Goal: Task Accomplishment & Management: Complete application form

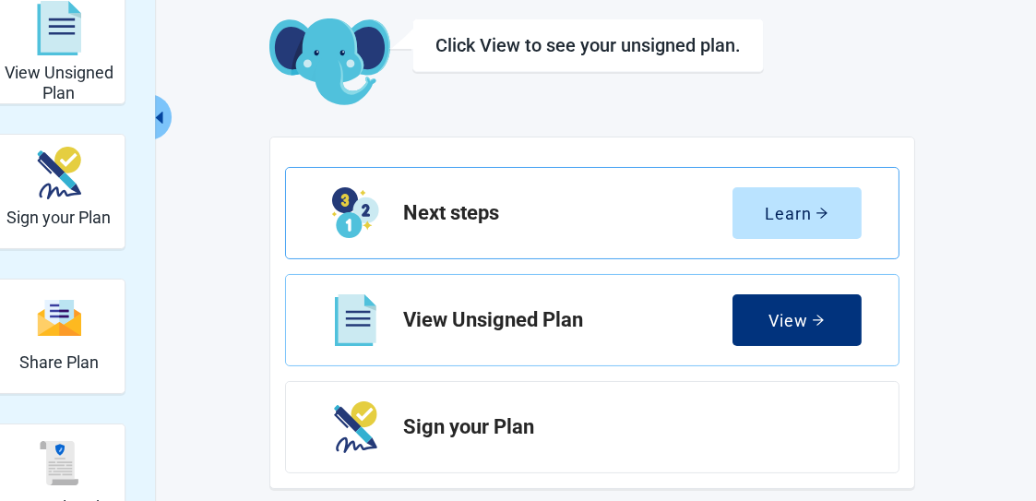
scroll to position [184, 0]
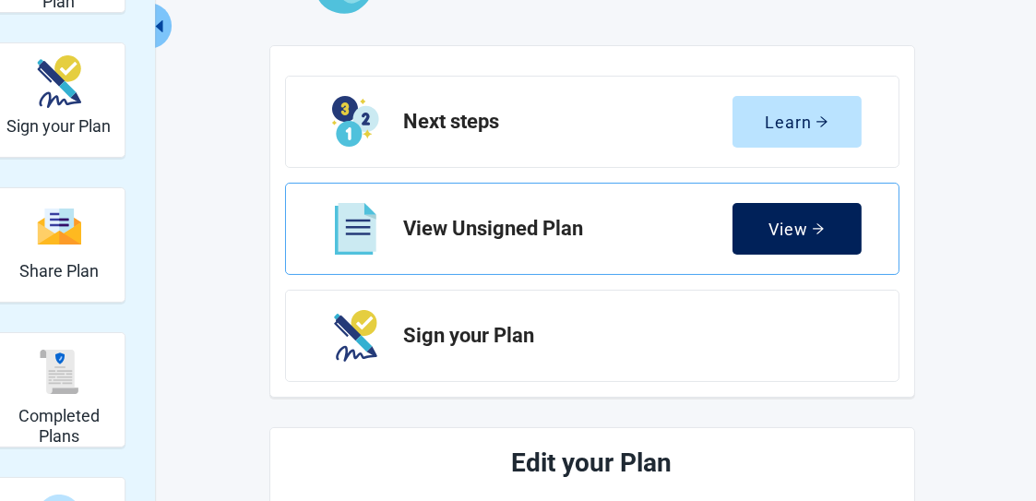
click at [777, 231] on div "View" at bounding box center [796, 228] width 56 height 18
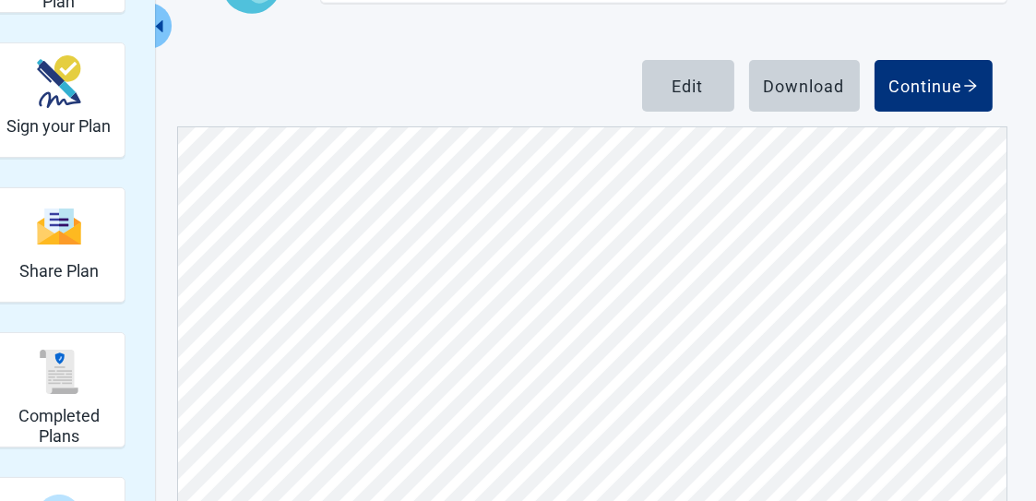
scroll to position [11434, 0]
click at [679, 83] on div "Edit" at bounding box center [687, 86] width 31 height 18
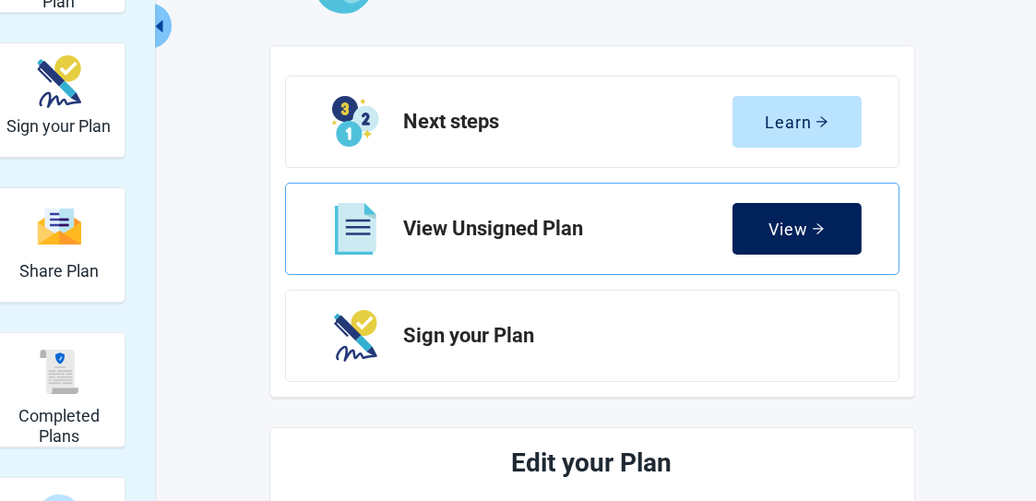
click at [797, 228] on div "View" at bounding box center [796, 228] width 56 height 18
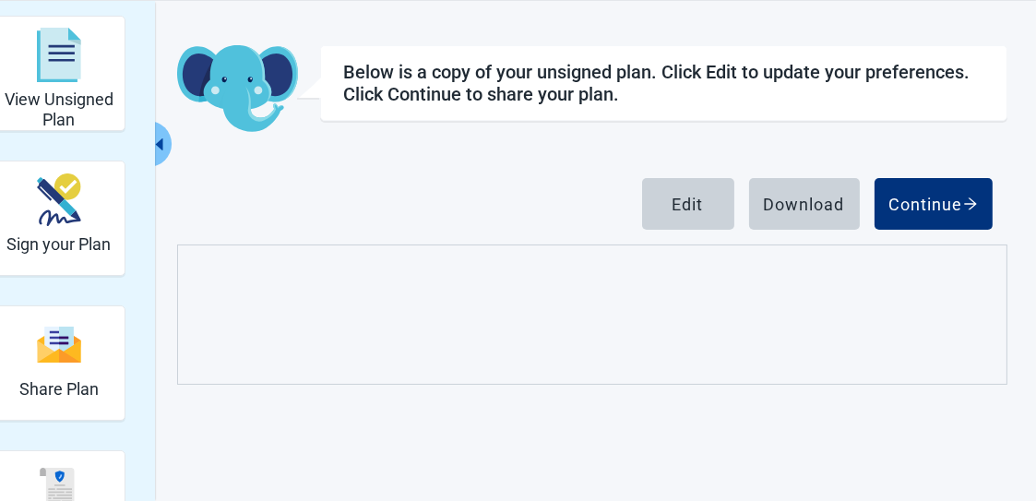
scroll to position [184, 0]
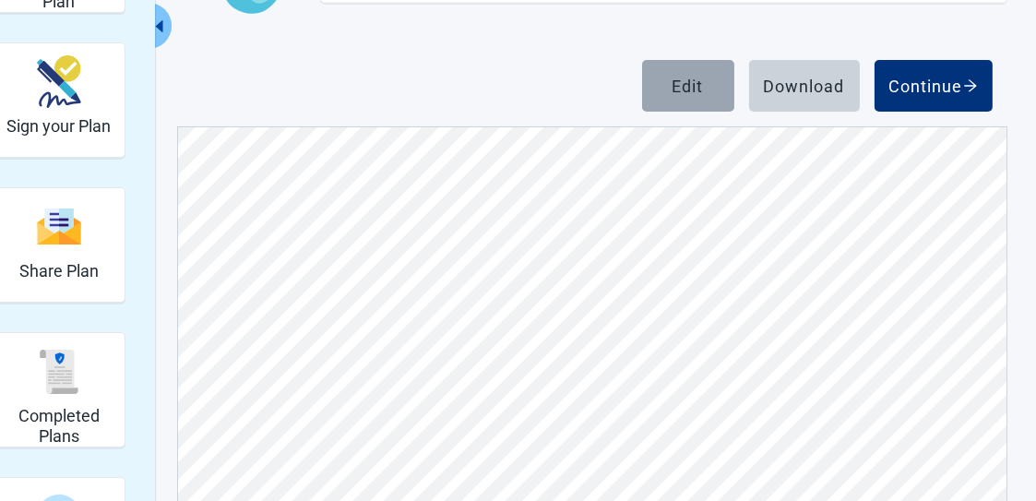
click at [680, 83] on div "Edit" at bounding box center [687, 86] width 31 height 18
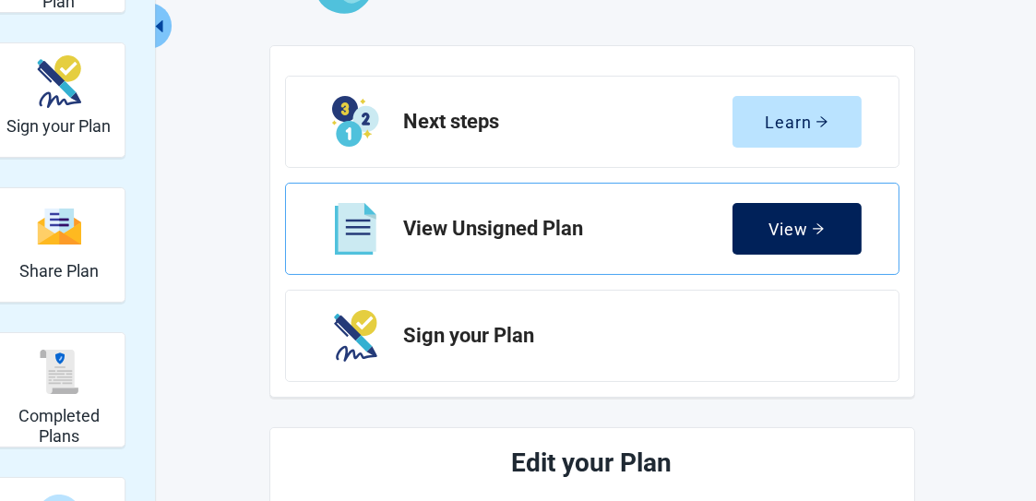
click at [793, 230] on div "View" at bounding box center [796, 228] width 56 height 18
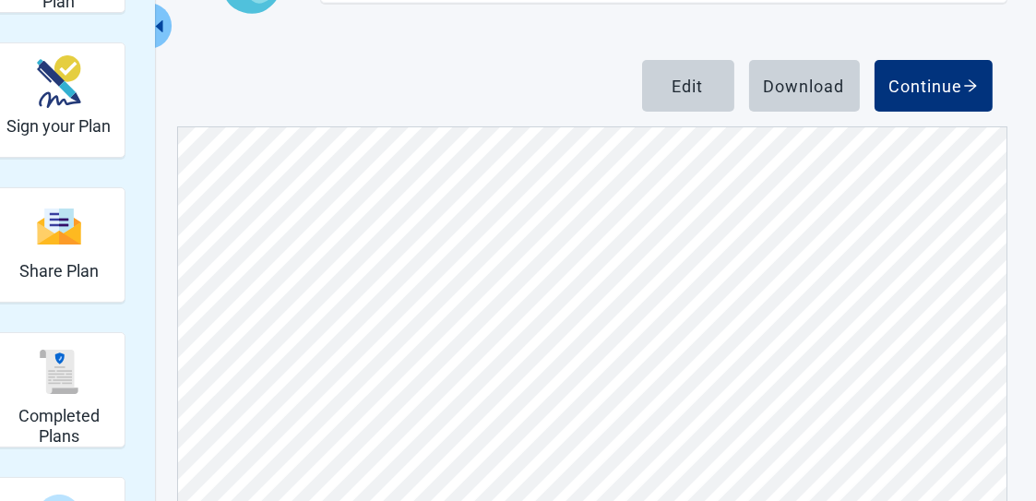
scroll to position [11342, 0]
click at [697, 89] on div "Edit" at bounding box center [687, 86] width 31 height 18
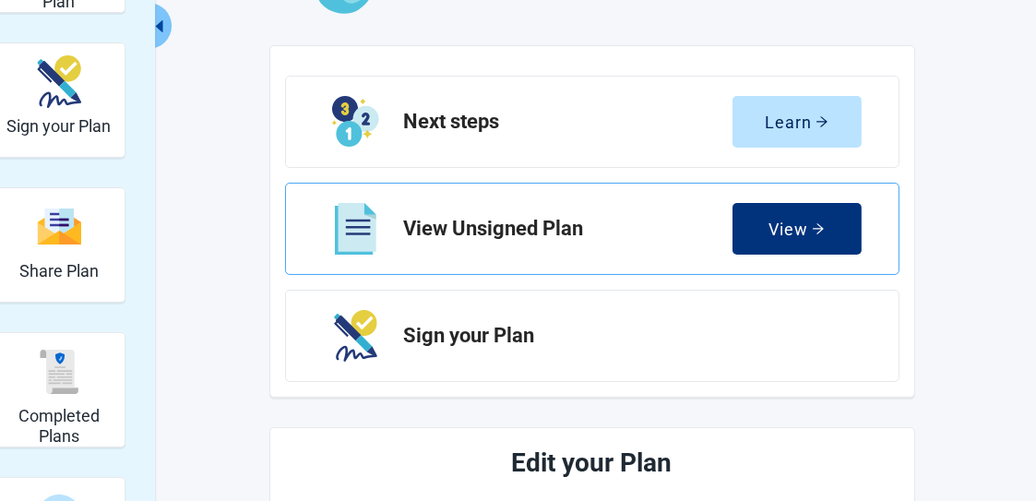
click at [446, 226] on h2 "View Unsigned Plan" at bounding box center [568, 229] width 328 height 22
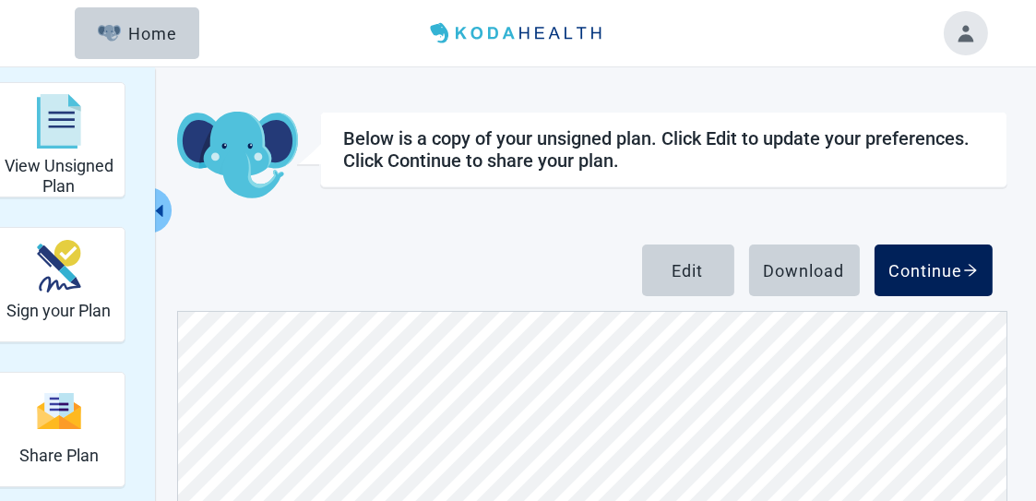
click at [957, 266] on div "Continue" at bounding box center [933, 270] width 89 height 18
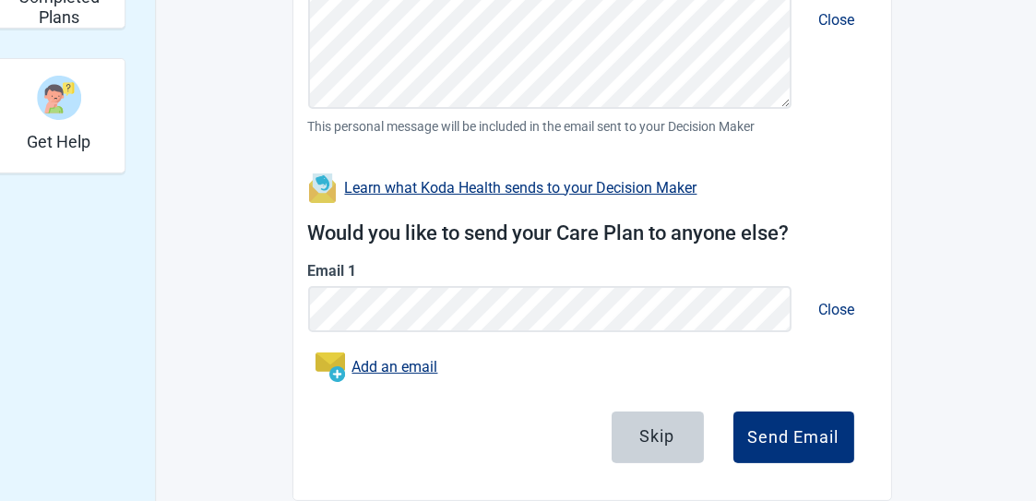
scroll to position [631, 0]
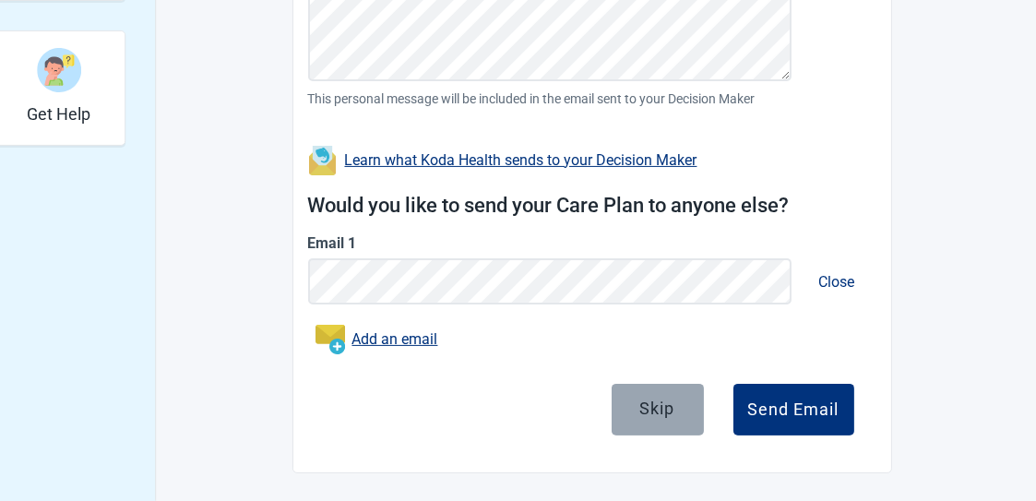
click at [650, 401] on div "Skip" at bounding box center [657, 407] width 35 height 18
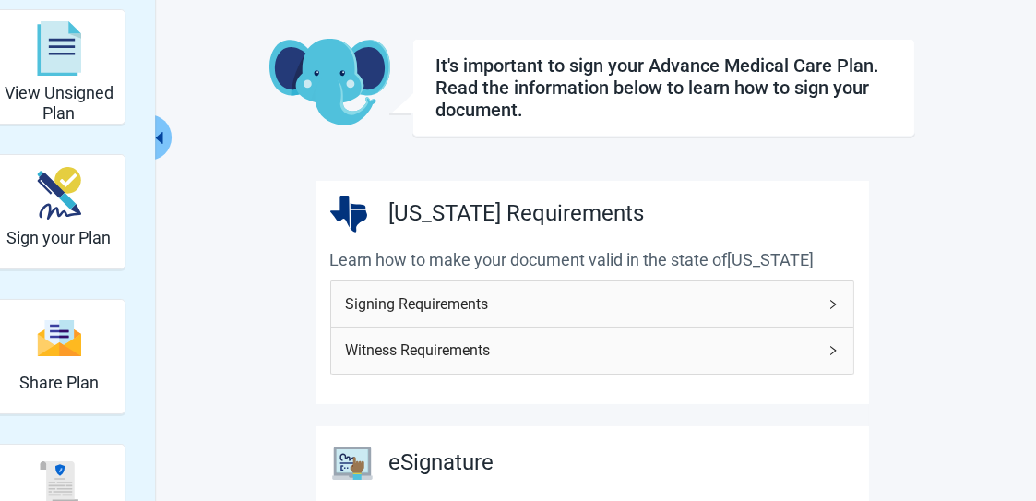
scroll to position [92, 0]
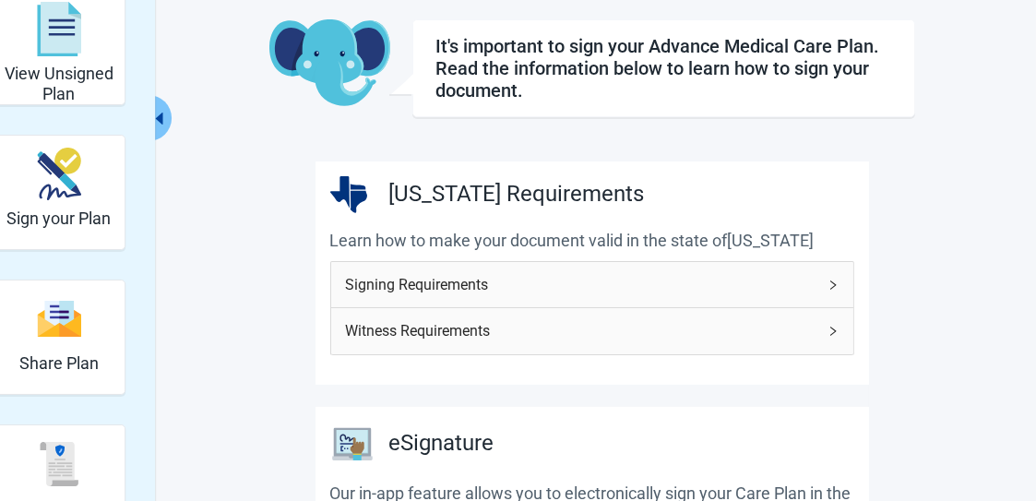
click at [540, 328] on span "Witness Requirements" at bounding box center [581, 330] width 470 height 23
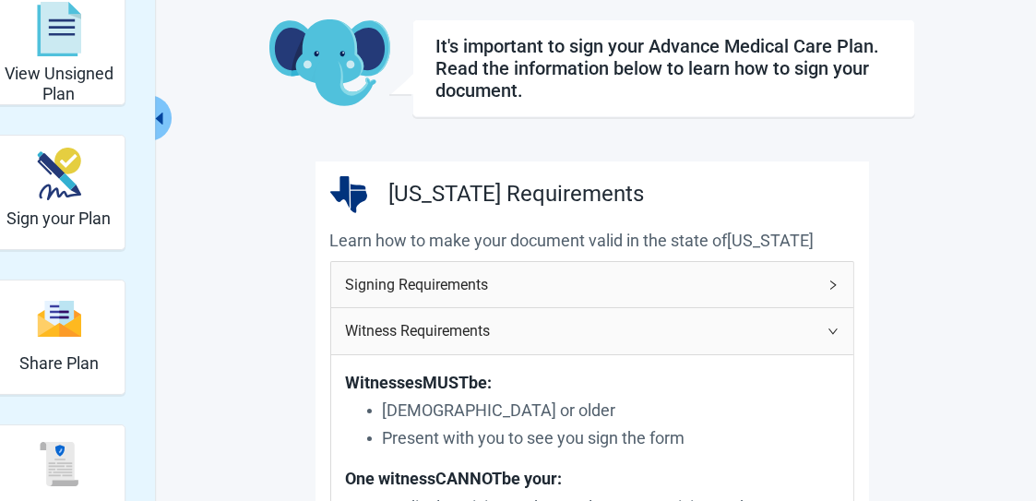
click at [624, 283] on span "Signing Requirements" at bounding box center [581, 284] width 470 height 23
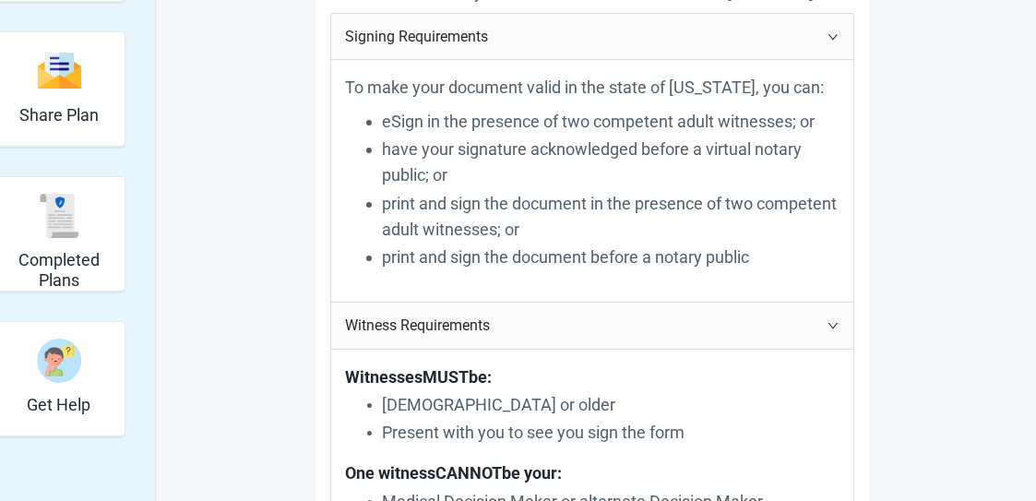
scroll to position [369, 0]
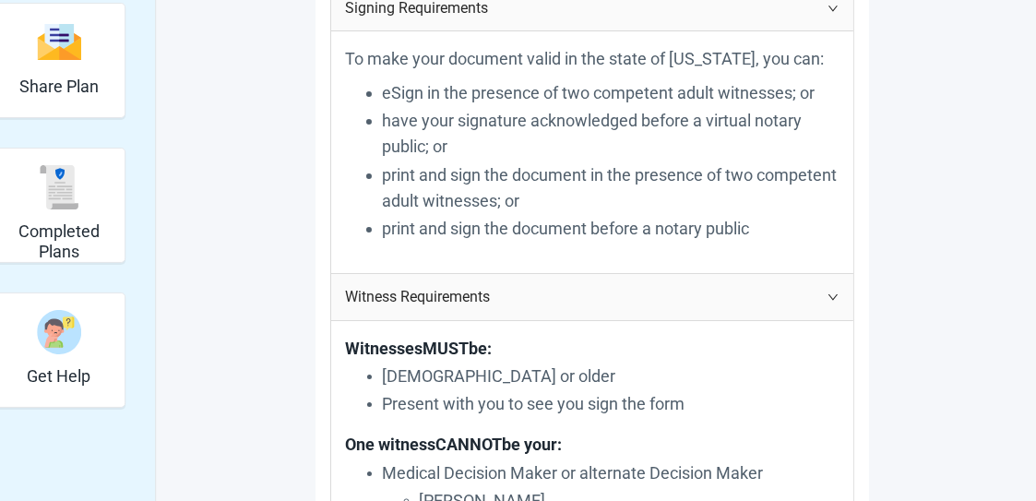
click at [463, 301] on span "Witness Requirements" at bounding box center [581, 296] width 470 height 23
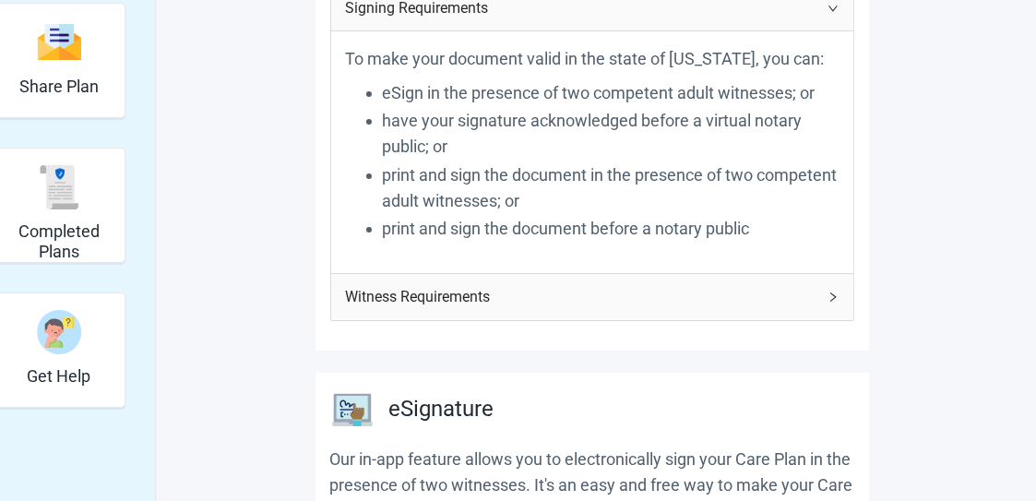
click at [463, 301] on span "Witness Requirements" at bounding box center [581, 296] width 470 height 23
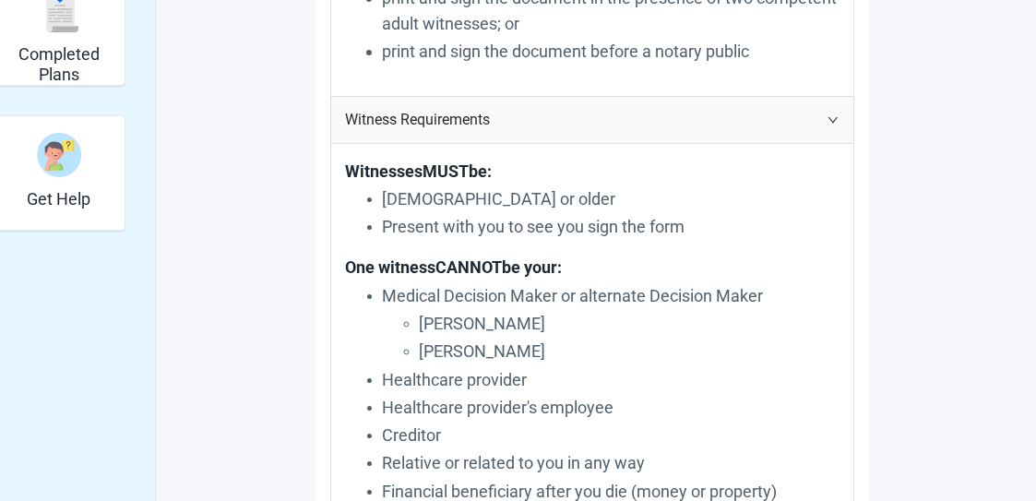
scroll to position [553, 0]
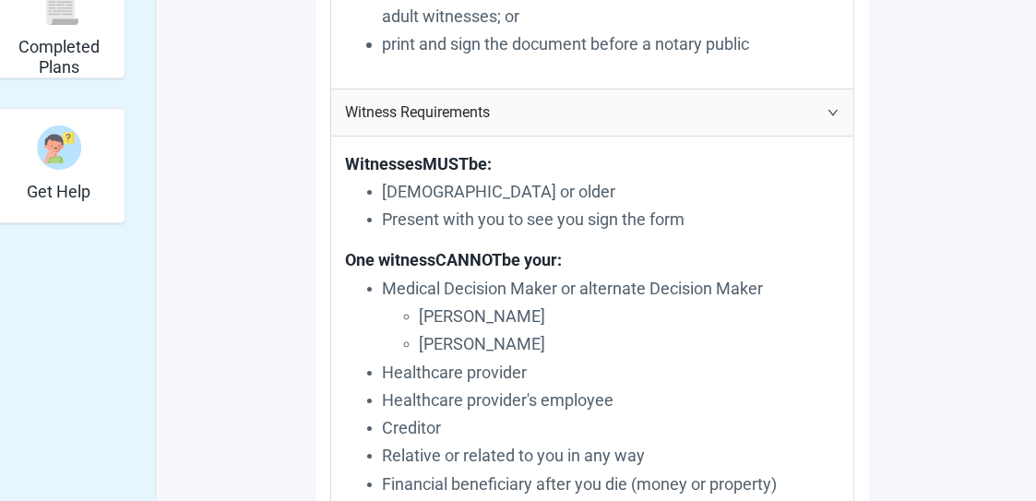
click at [493, 192] on p "[DEMOGRAPHIC_DATA] or older" at bounding box center [611, 192] width 456 height 26
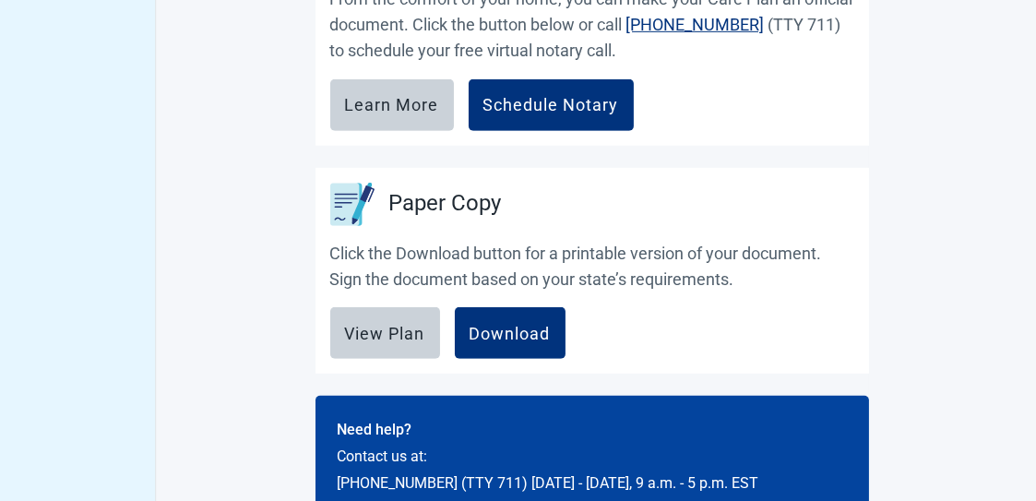
scroll to position [1546, 0]
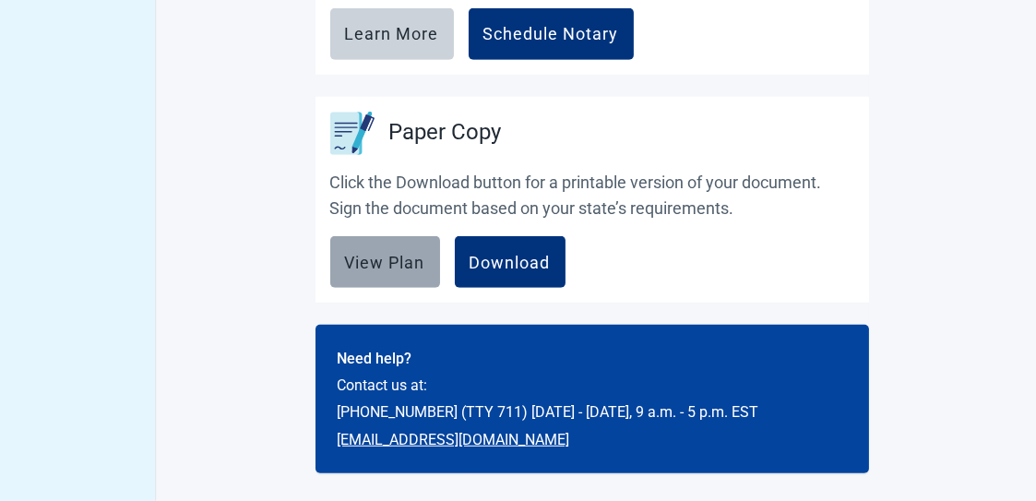
click at [365, 257] on div "View Plan" at bounding box center [385, 262] width 80 height 18
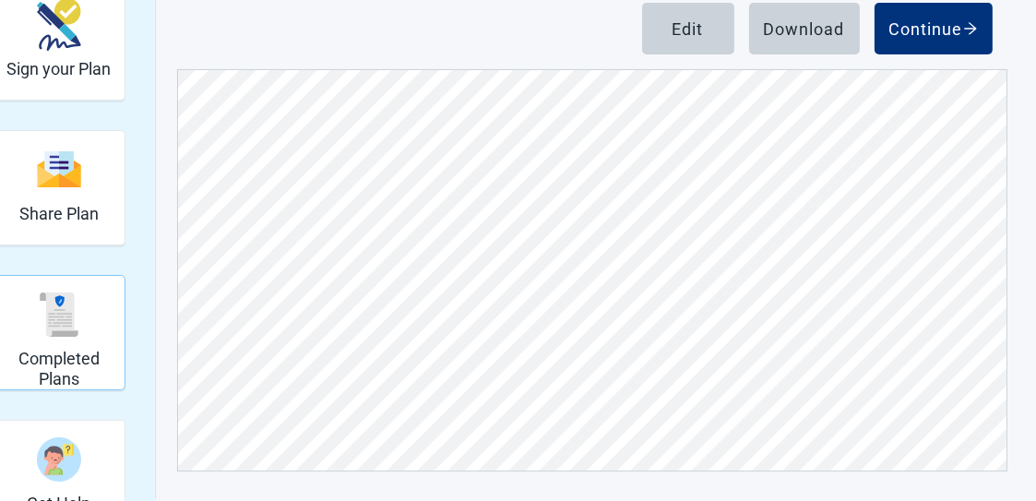
click at [56, 326] on img "Completed Plans" at bounding box center [59, 314] width 44 height 44
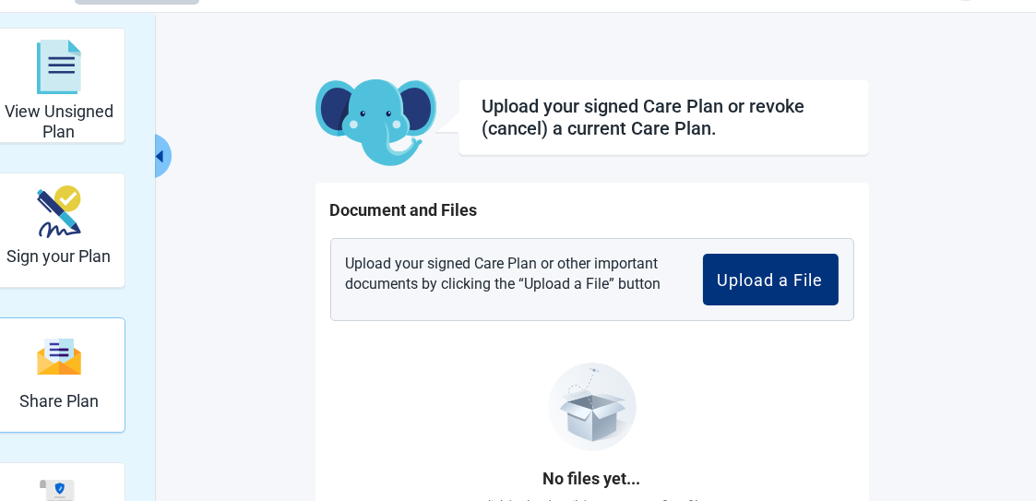
scroll to position [24, 0]
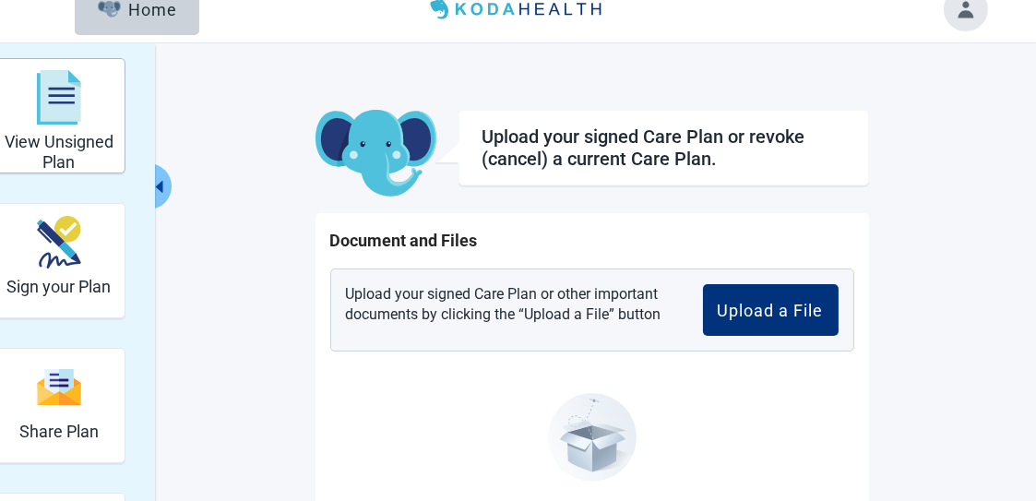
click at [63, 135] on h2 "View Unsigned Plan" at bounding box center [58, 152] width 117 height 40
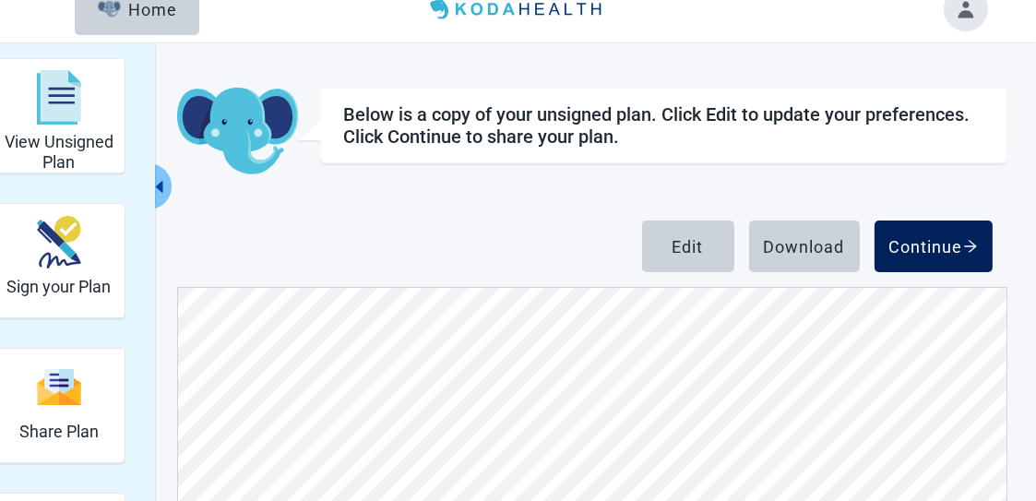
click at [941, 245] on div "Continue" at bounding box center [933, 246] width 89 height 18
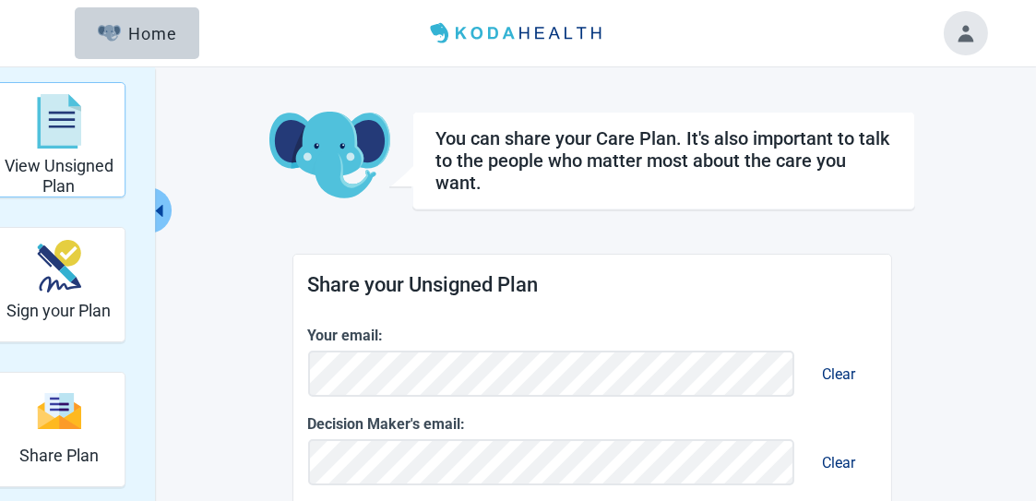
click at [55, 142] on img "View Unsigned Plan" at bounding box center [59, 121] width 44 height 55
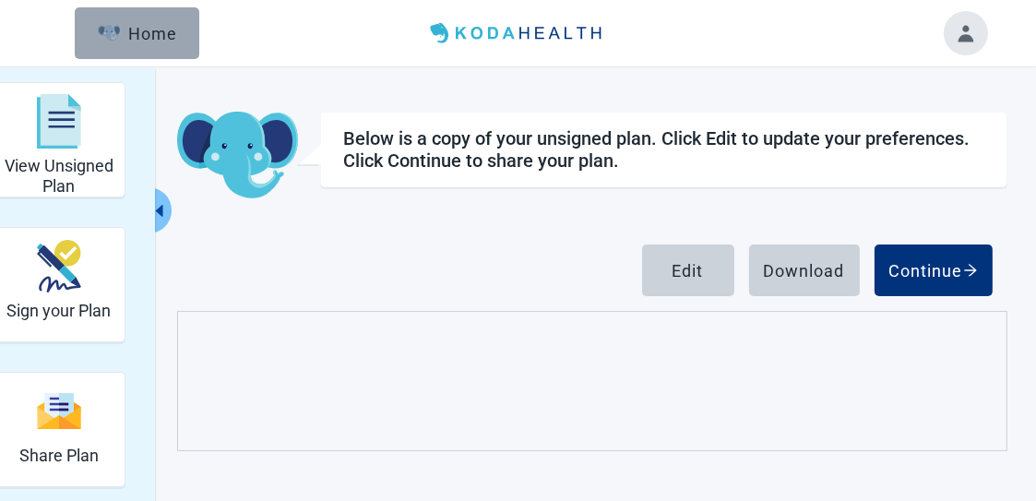
click at [136, 28] on div "Home" at bounding box center [137, 33] width 79 height 18
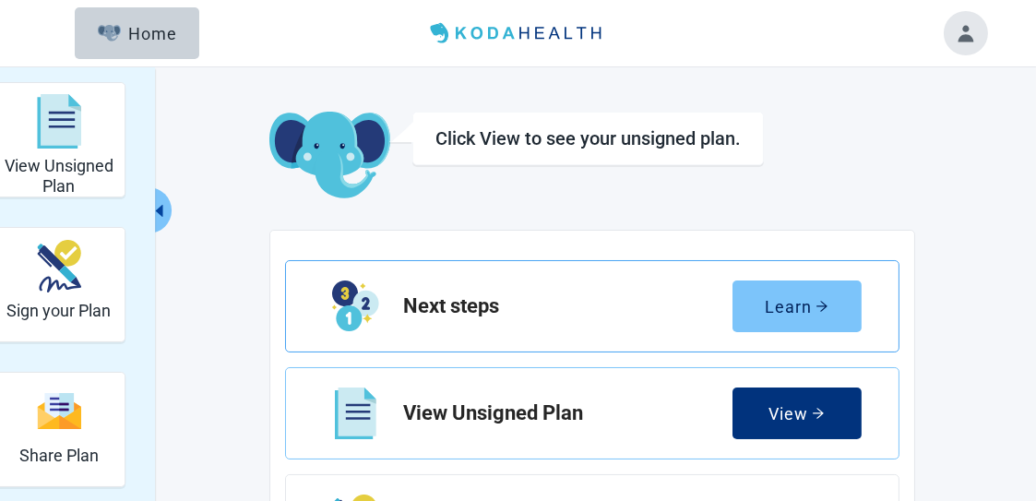
click at [788, 308] on div "Learn" at bounding box center [796, 306] width 64 height 18
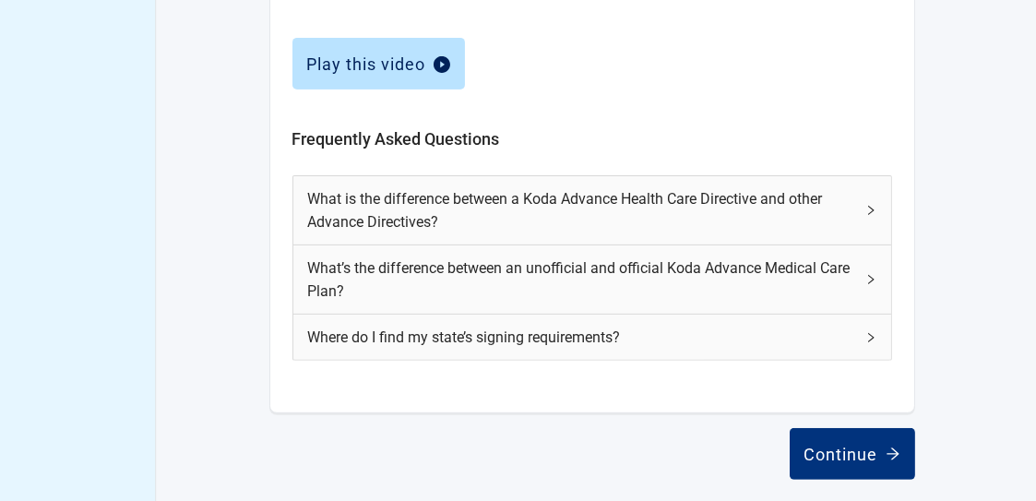
scroll to position [929, 0]
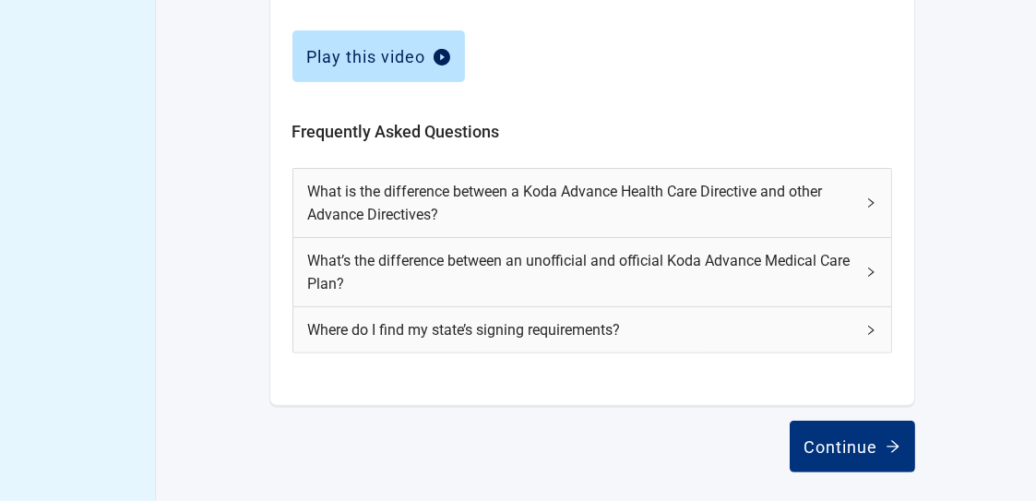
click at [856, 443] on div "Continue" at bounding box center [852, 446] width 96 height 18
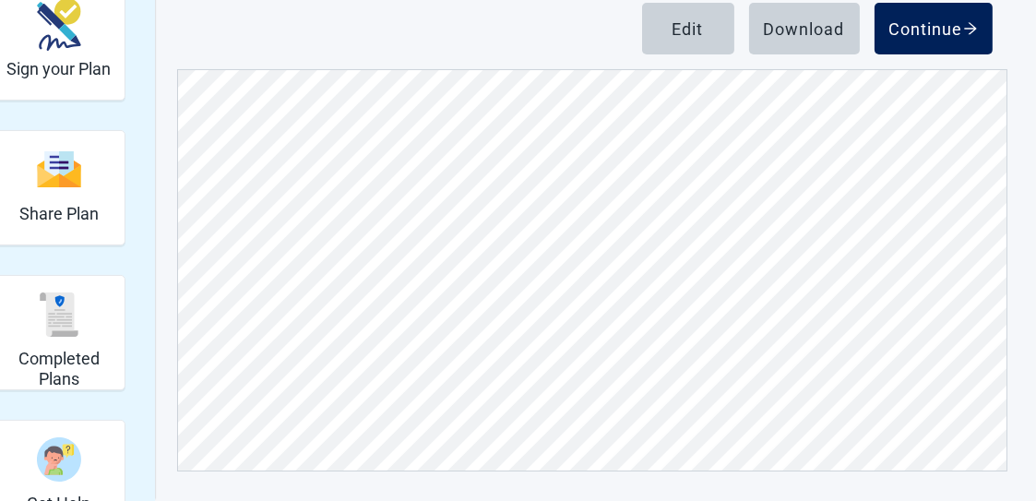
click at [916, 17] on button "Continue" at bounding box center [933, 29] width 118 height 52
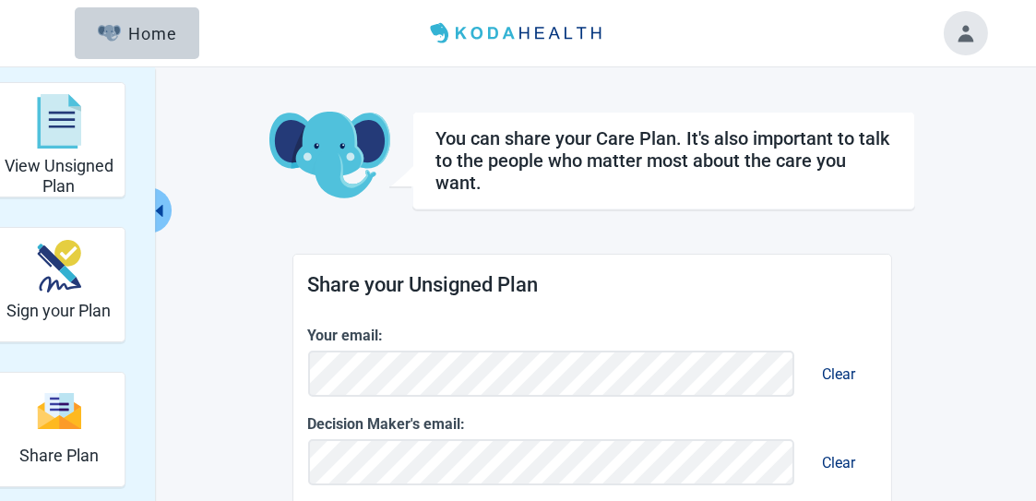
click at [964, 32] on button "Toggle account menu" at bounding box center [965, 33] width 44 height 44
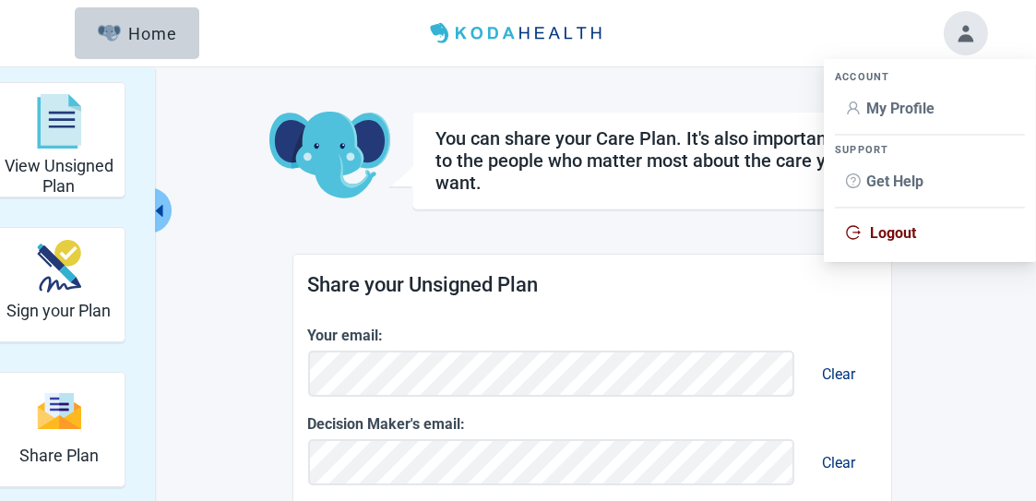
click at [894, 105] on span "My Profile" at bounding box center [900, 109] width 68 height 18
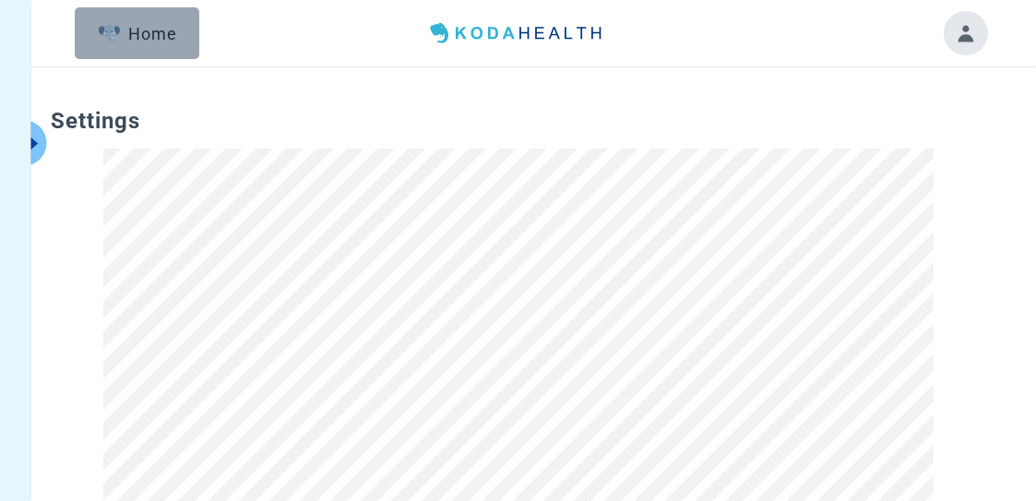
click at [151, 37] on div "Home" at bounding box center [137, 33] width 79 height 18
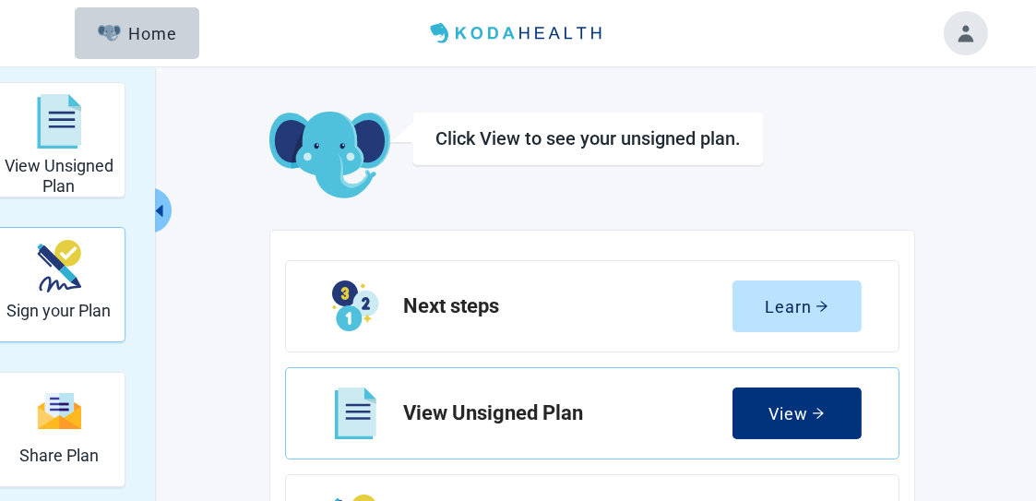
click at [62, 270] on img "Sign your Plan" at bounding box center [59, 266] width 44 height 53
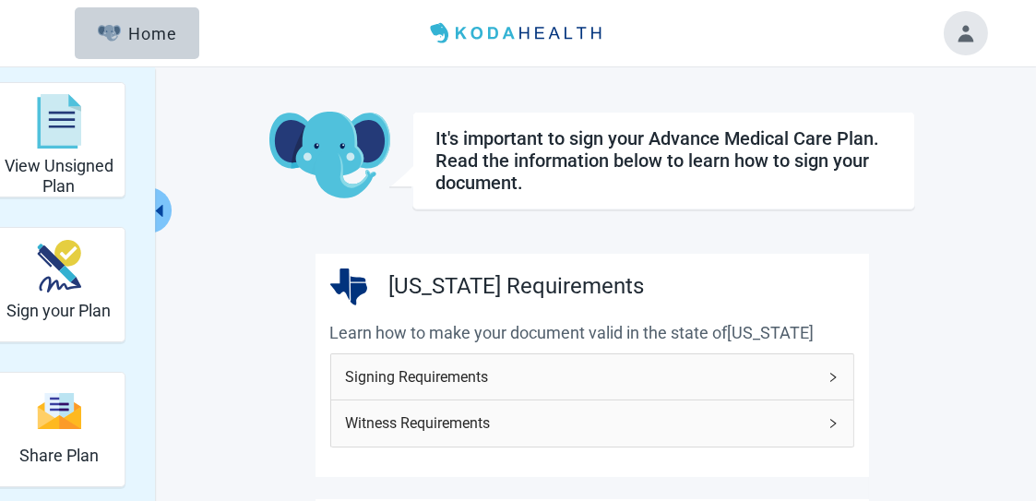
click at [428, 423] on span "Witness Requirements" at bounding box center [581, 422] width 470 height 23
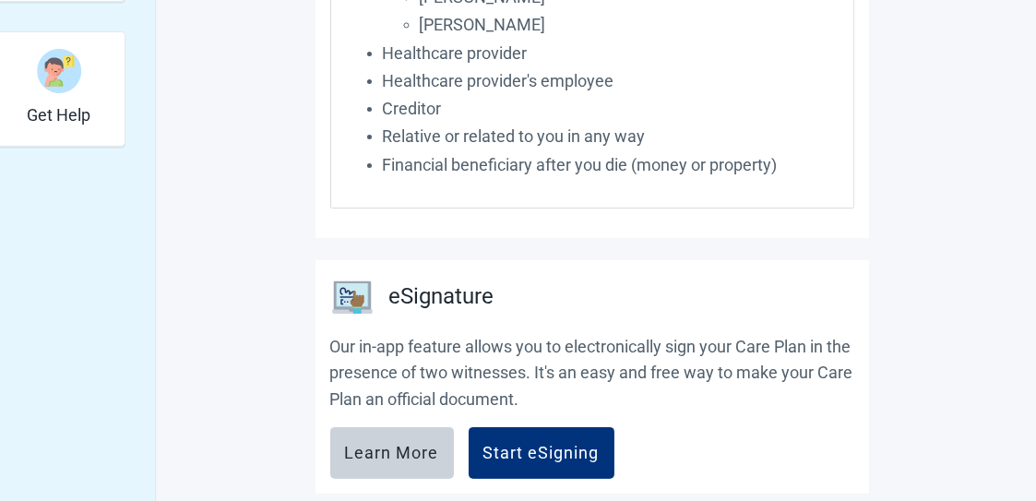
scroll to position [645, 0]
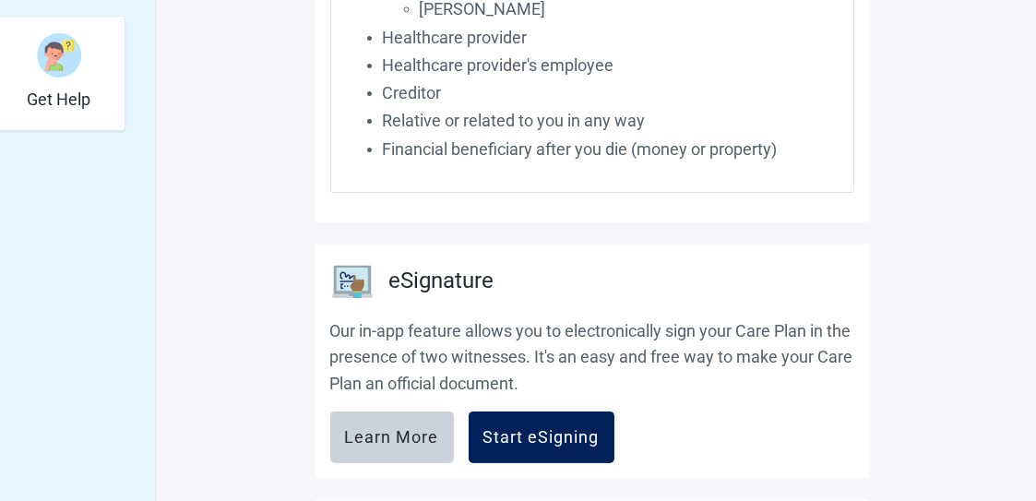
click at [522, 436] on div "Start eSigning" at bounding box center [541, 437] width 116 height 18
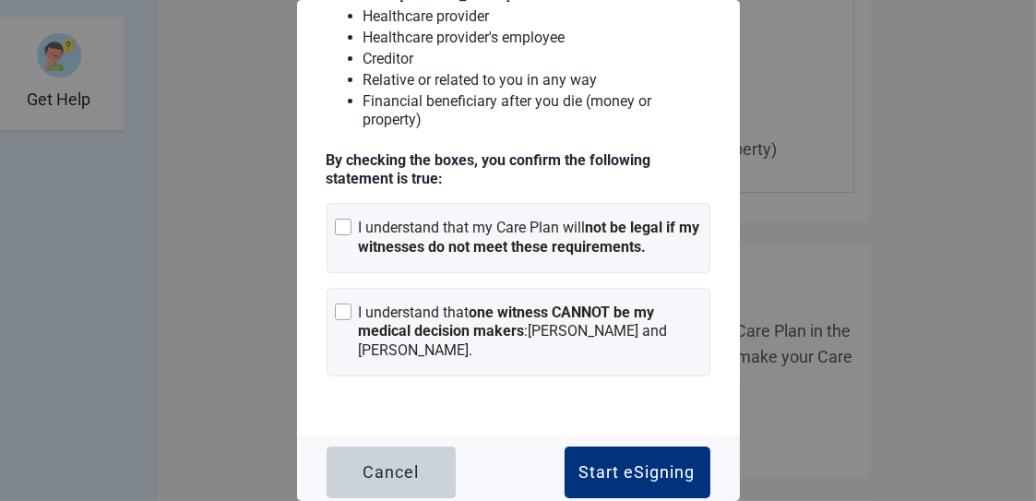
scroll to position [340, 0]
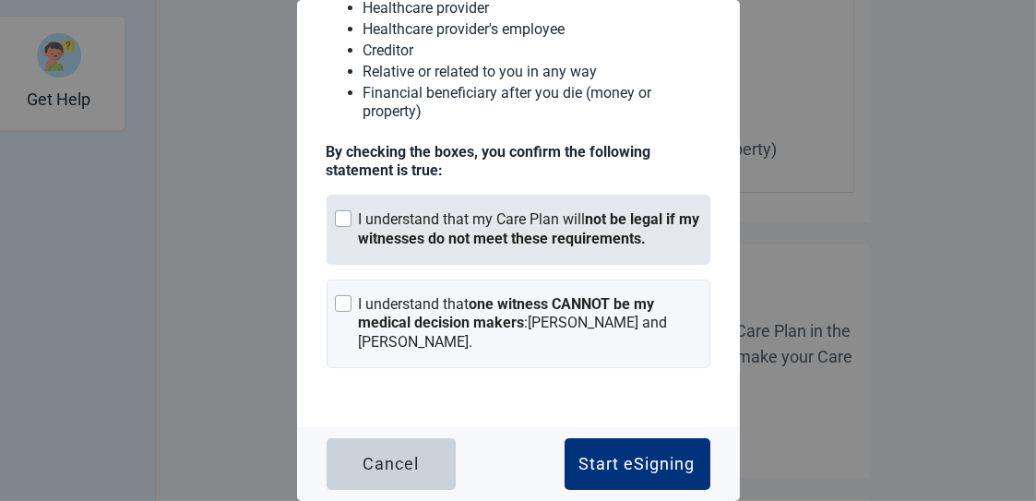
click at [338, 222] on div at bounding box center [343, 218] width 17 height 17
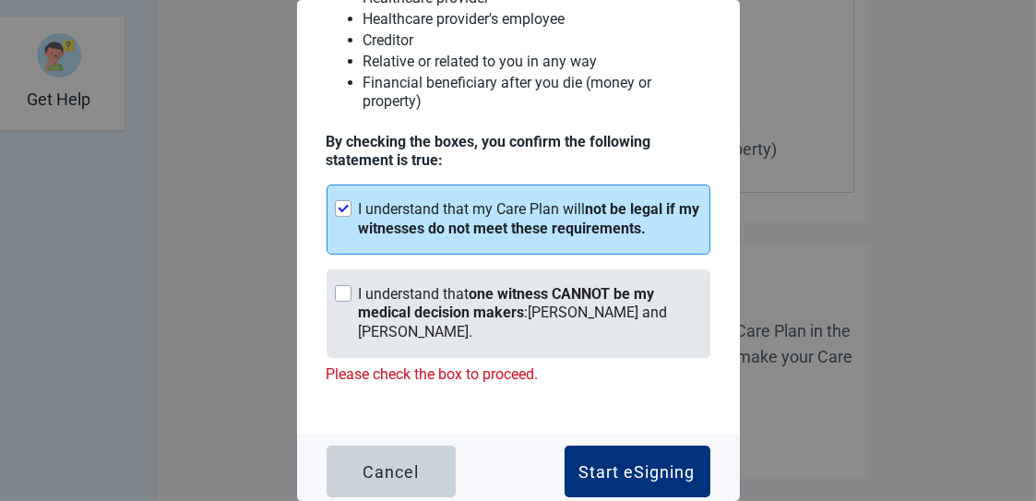
click at [344, 302] on div at bounding box center [343, 293] width 17 height 17
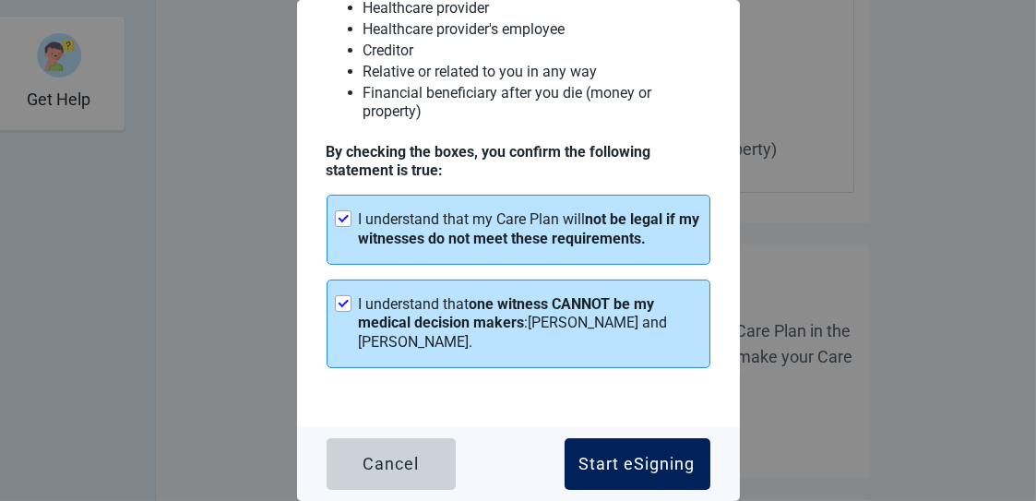
click at [619, 460] on div "Start eSigning" at bounding box center [637, 464] width 116 height 18
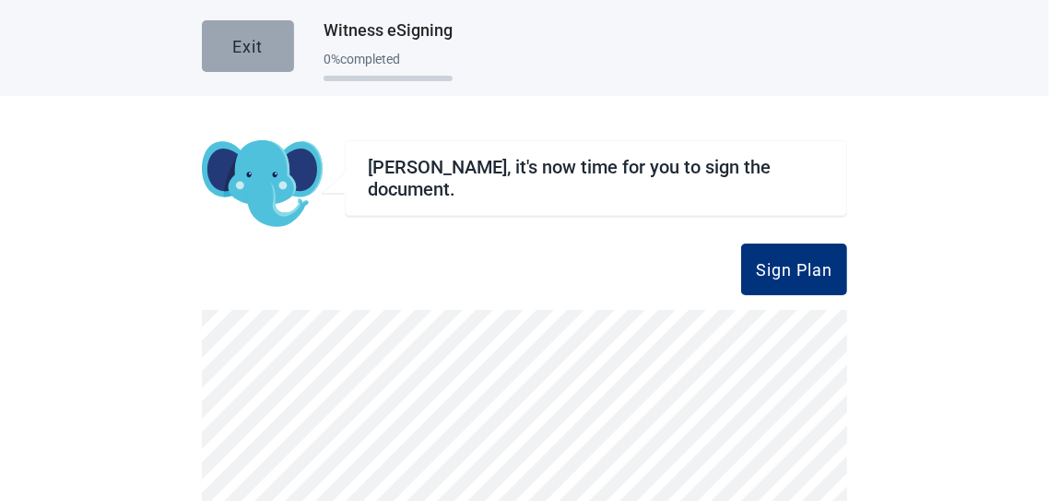
click at [241, 49] on div "Exit" at bounding box center [248, 46] width 30 height 18
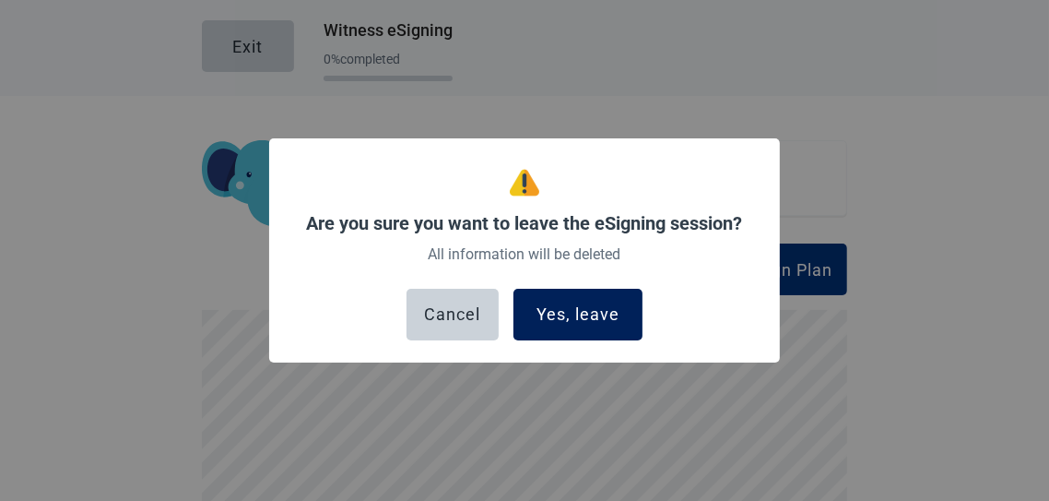
click at [579, 310] on div "Yes, leave" at bounding box center [578, 314] width 83 height 18
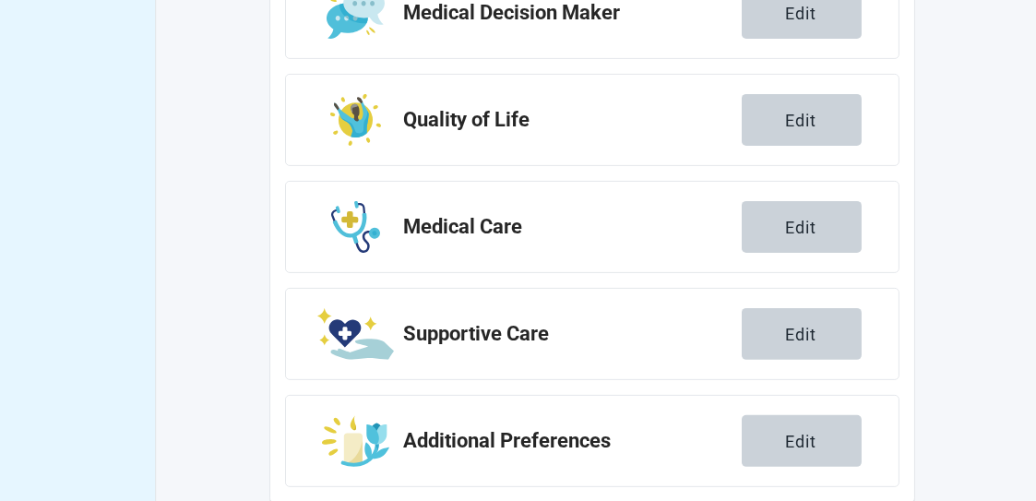
scroll to position [860, 0]
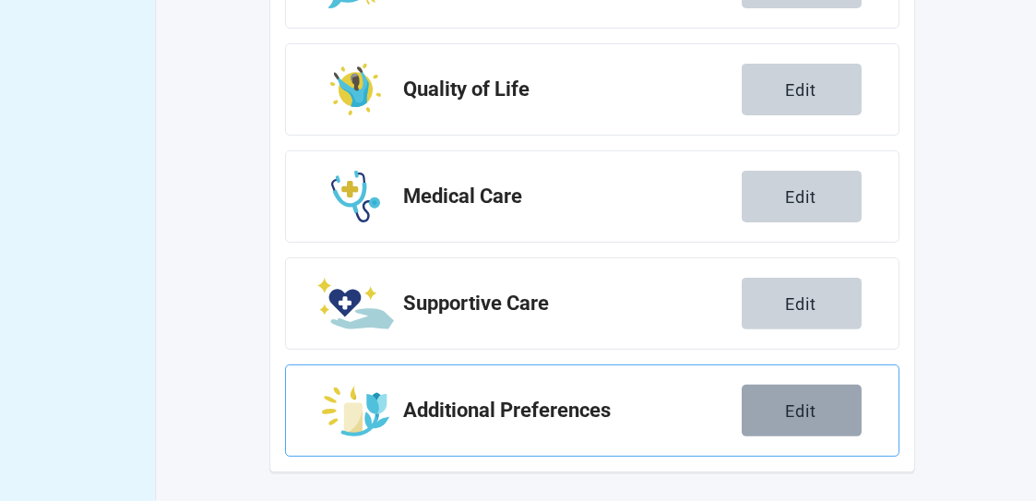
click at [798, 412] on div "Edit" at bounding box center [801, 410] width 31 height 18
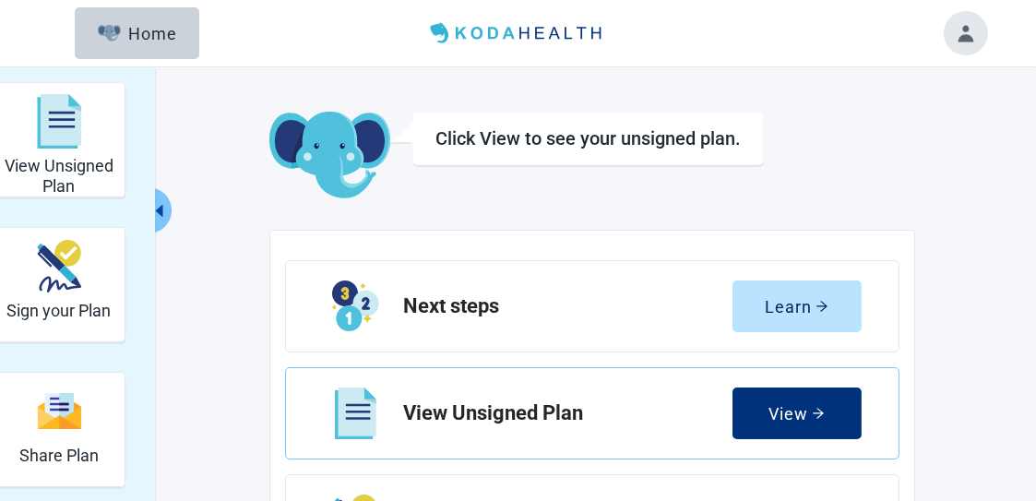
scroll to position [860, 0]
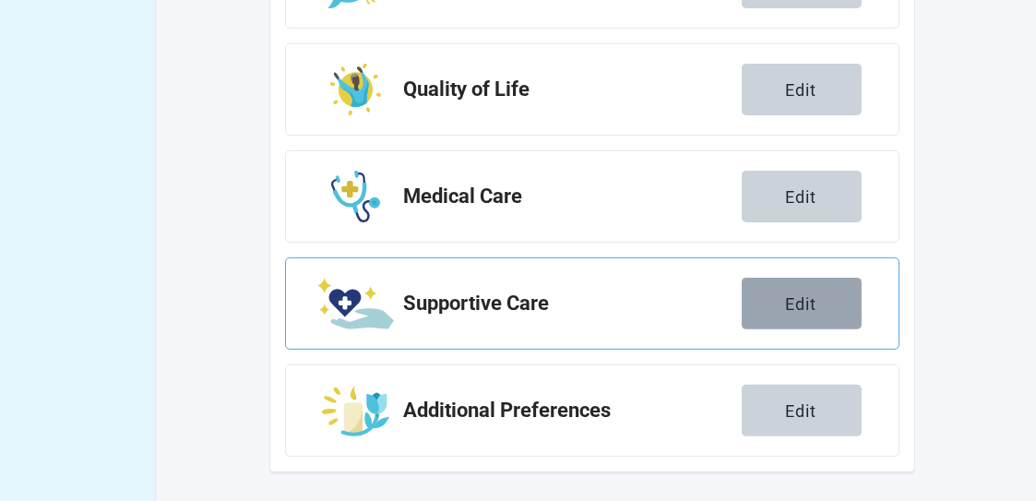
click at [804, 299] on div "Edit" at bounding box center [801, 303] width 31 height 18
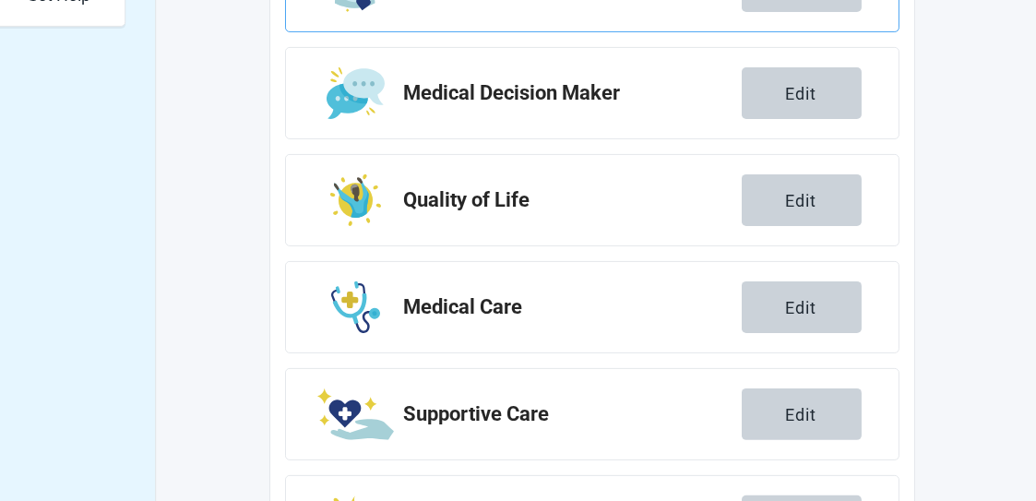
scroll to position [768, 0]
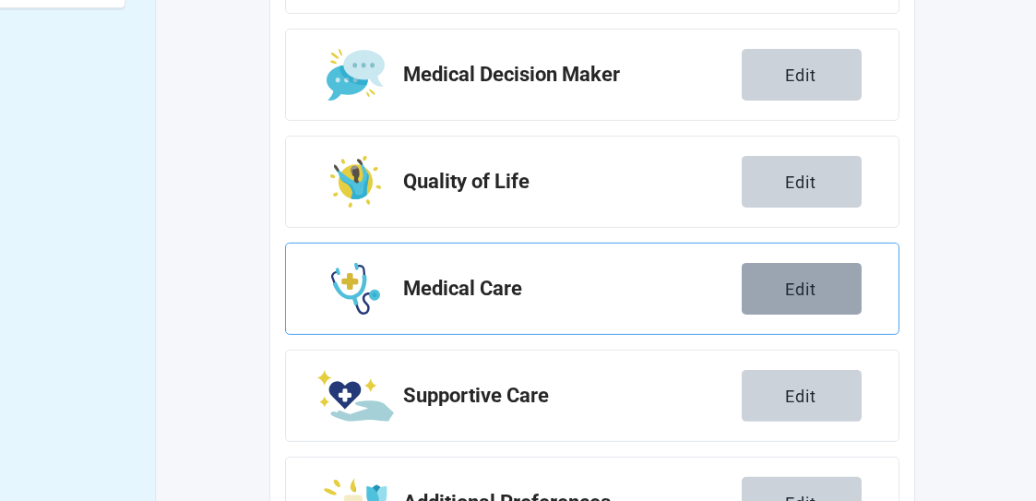
click at [804, 285] on div "Edit" at bounding box center [801, 288] width 31 height 18
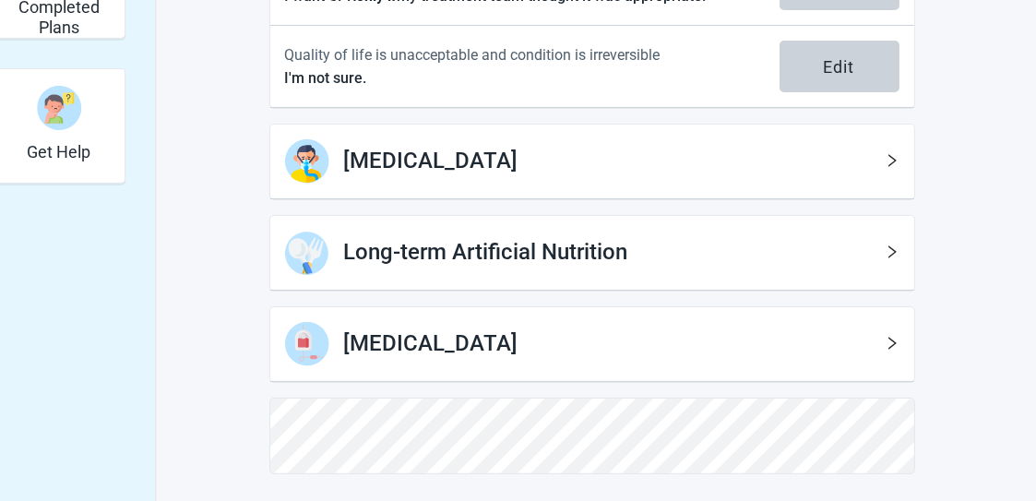
scroll to position [693, 0]
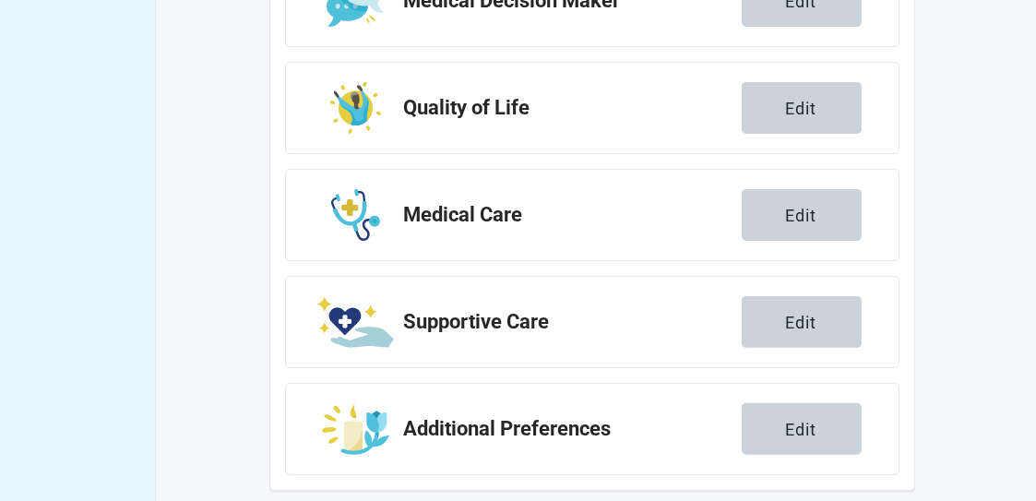
scroll to position [491, 0]
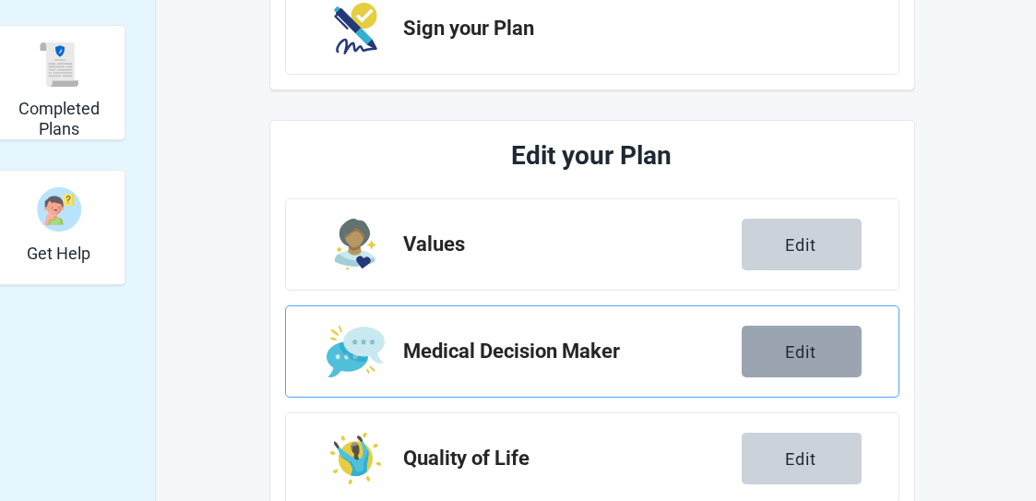
click at [793, 342] on div "Edit" at bounding box center [801, 351] width 31 height 18
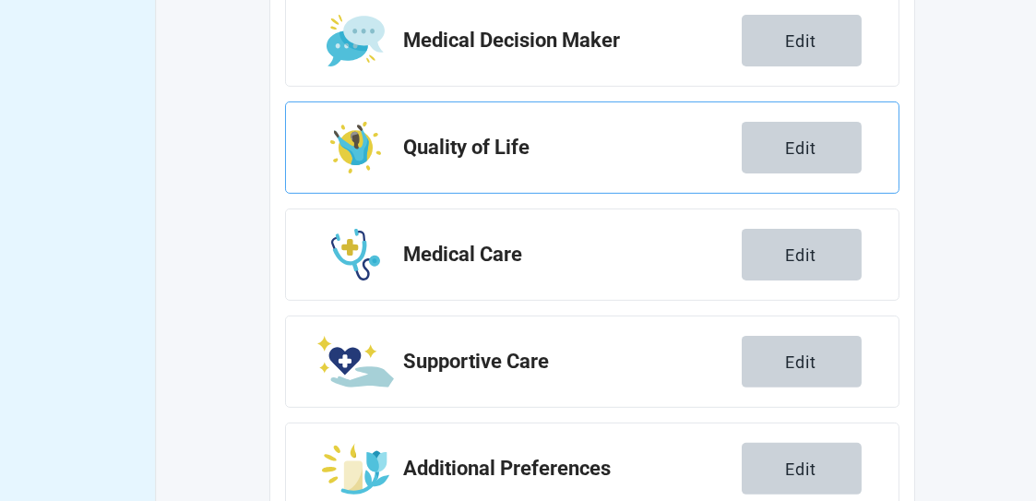
scroll to position [860, 0]
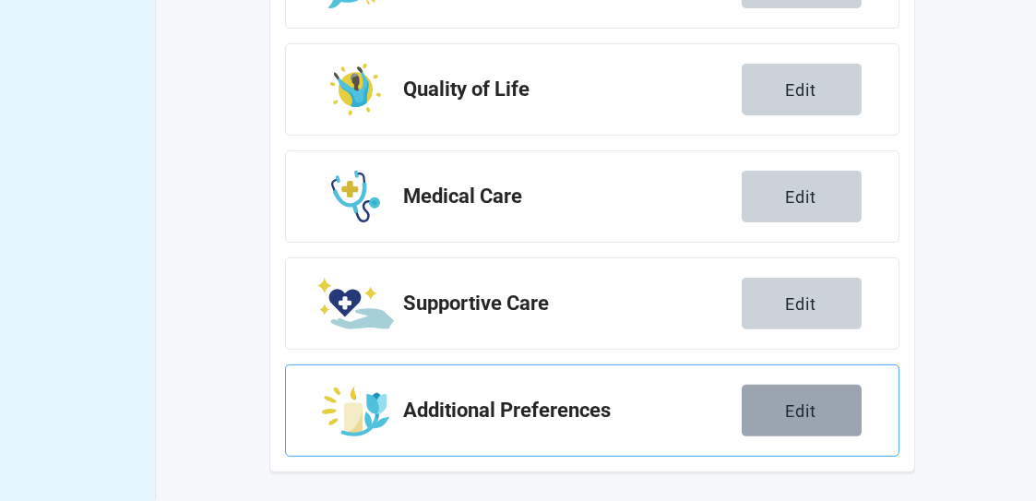
click at [789, 408] on div "Edit" at bounding box center [801, 410] width 31 height 18
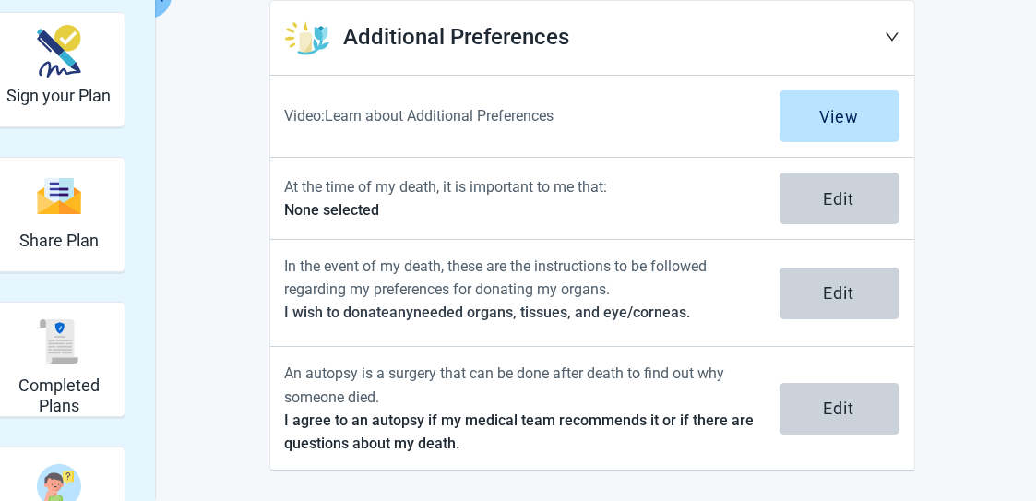
scroll to position [214, 0]
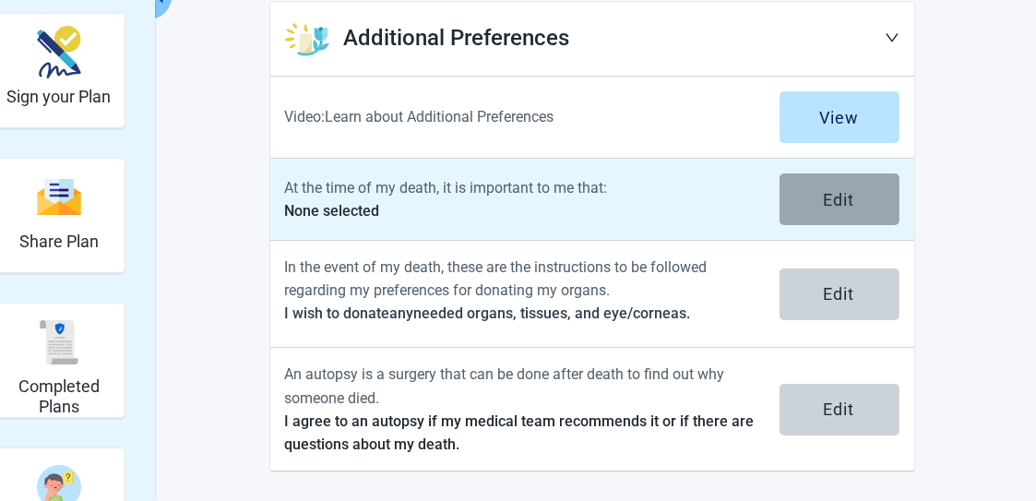
click at [829, 200] on div "Edit" at bounding box center [838, 199] width 31 height 18
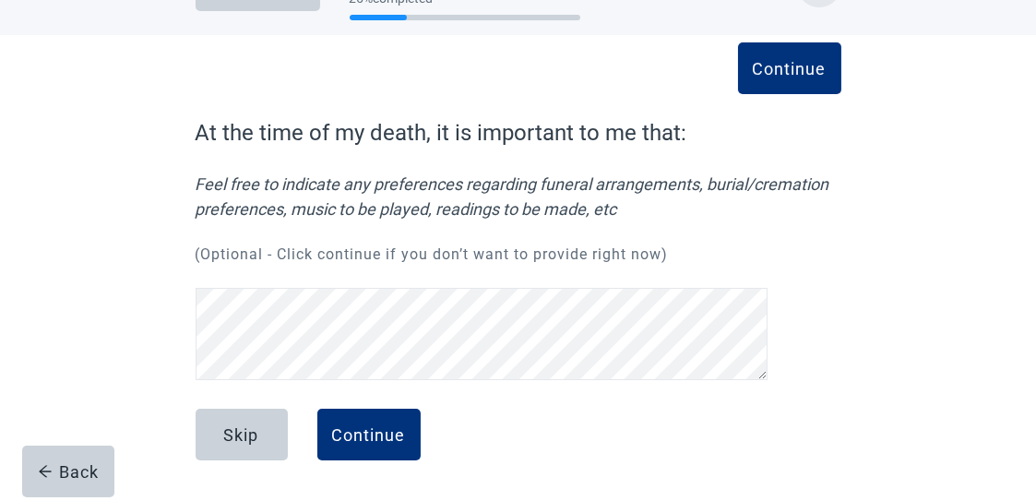
scroll to position [61, 0]
click at [243, 435] on div "Skip" at bounding box center [241, 434] width 35 height 18
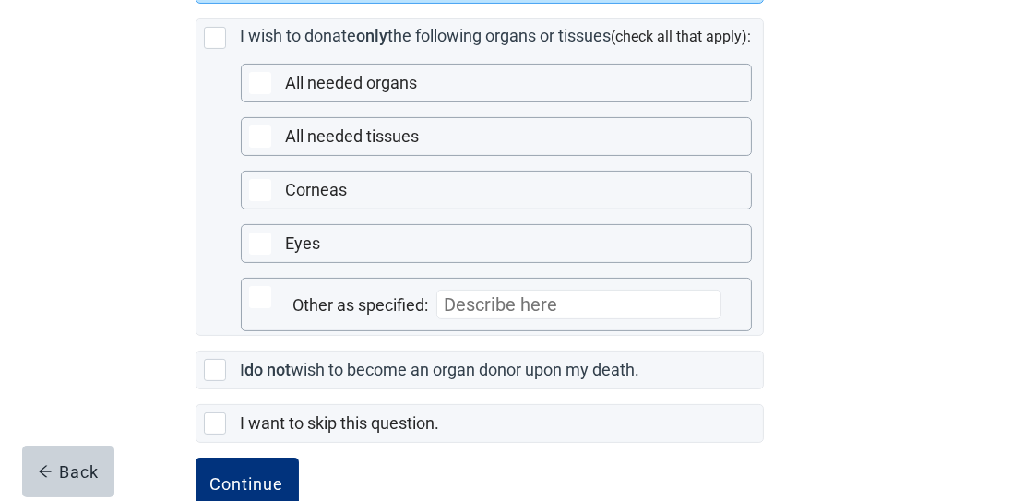
scroll to position [634, 0]
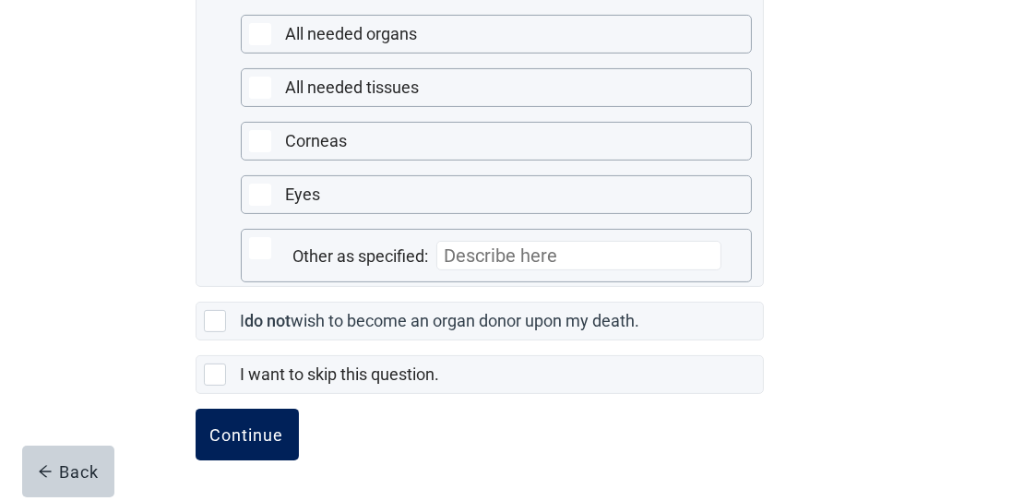
click at [255, 433] on div "Continue" at bounding box center [247, 434] width 74 height 18
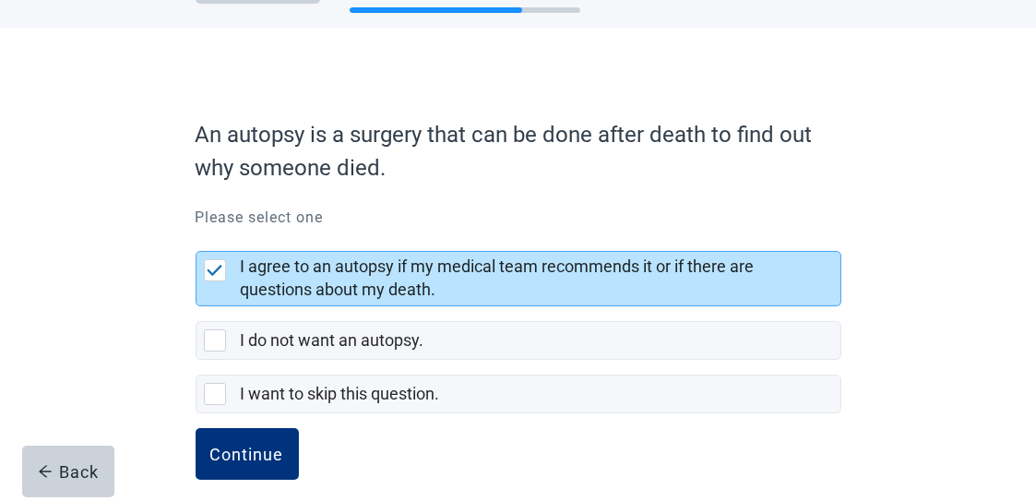
scroll to position [88, 0]
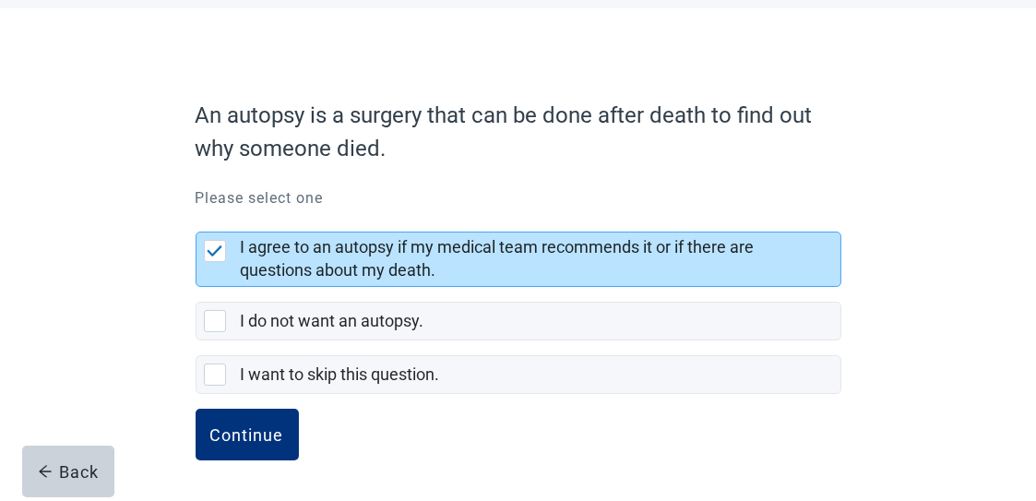
click at [255, 432] on div "Continue" at bounding box center [247, 434] width 74 height 18
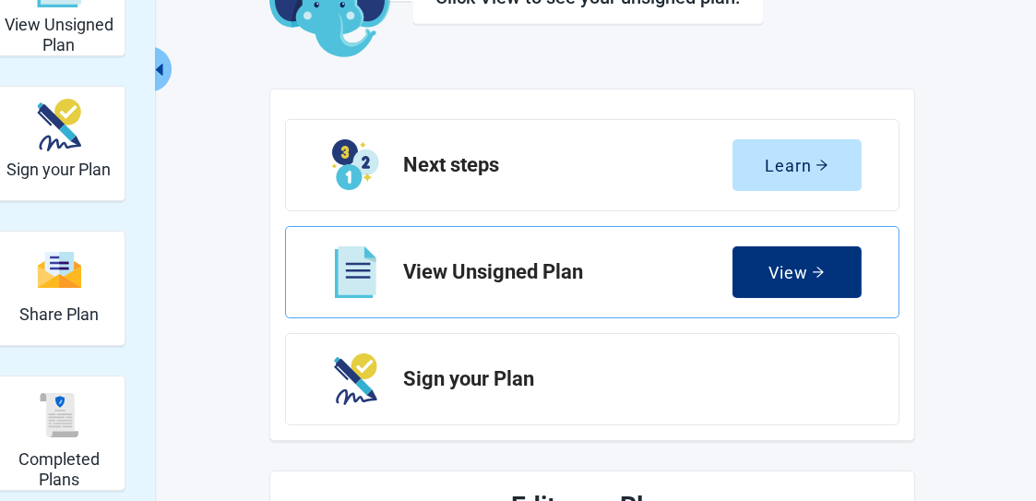
scroll to position [123, 0]
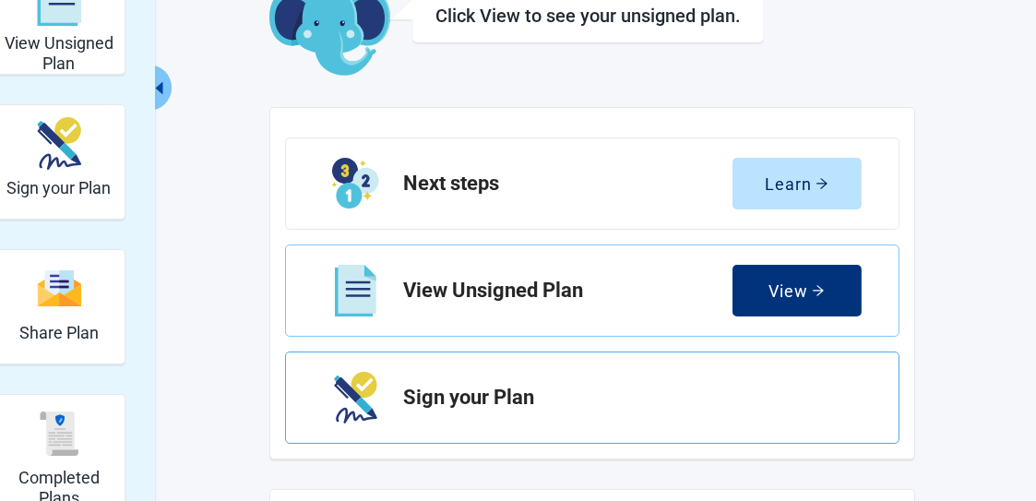
click at [503, 401] on h2 "Sign your Plan" at bounding box center [625, 397] width 443 height 22
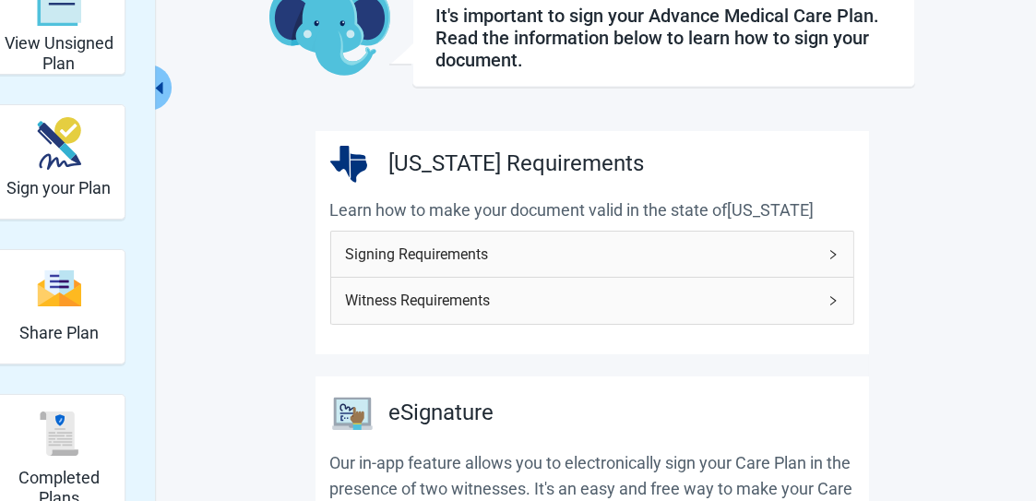
click at [556, 300] on span "Witness Requirements" at bounding box center [581, 300] width 470 height 23
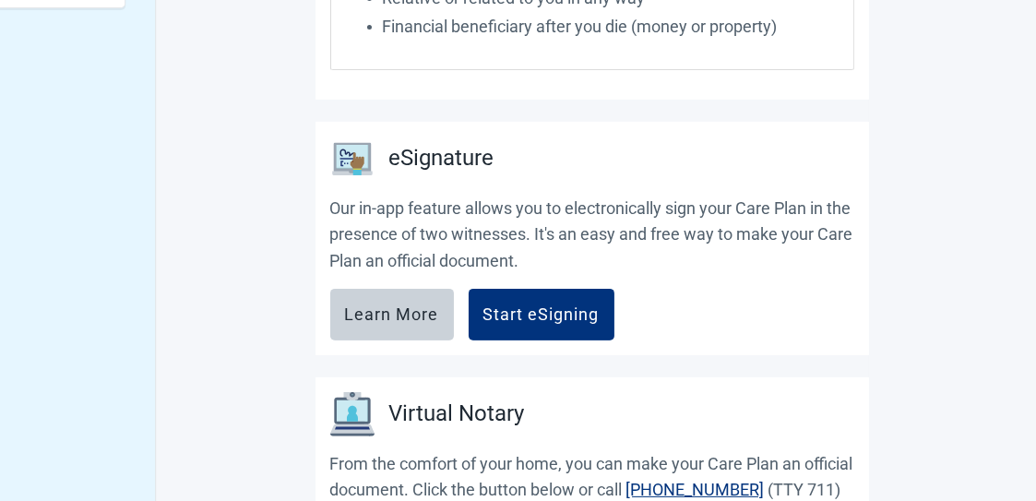
scroll to position [860, 0]
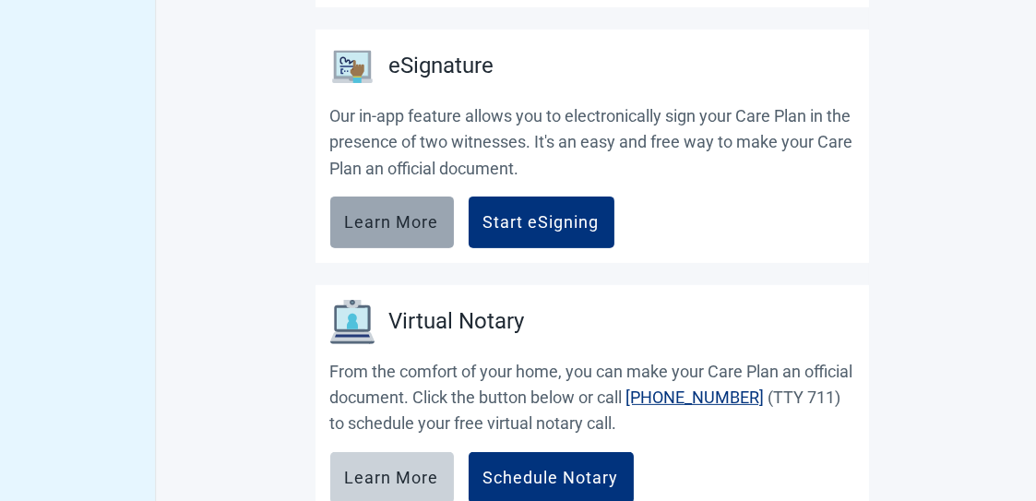
click at [368, 226] on div "Learn More" at bounding box center [392, 222] width 94 height 18
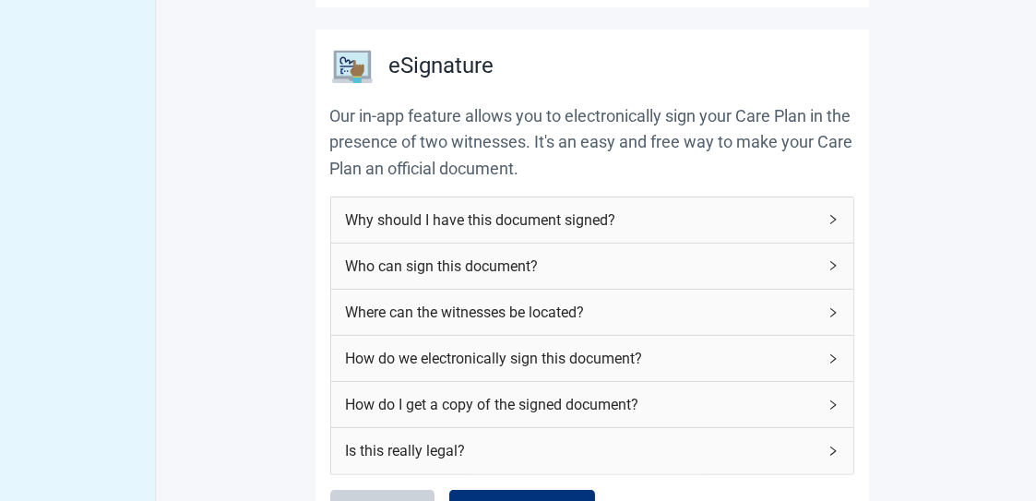
click at [820, 268] on div "Who can sign this document?" at bounding box center [592, 265] width 522 height 45
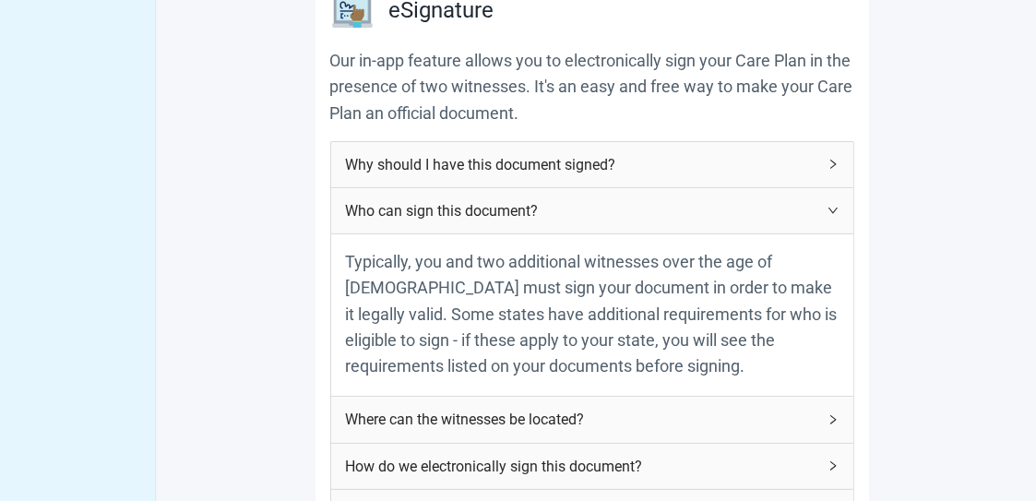
scroll to position [1045, 0]
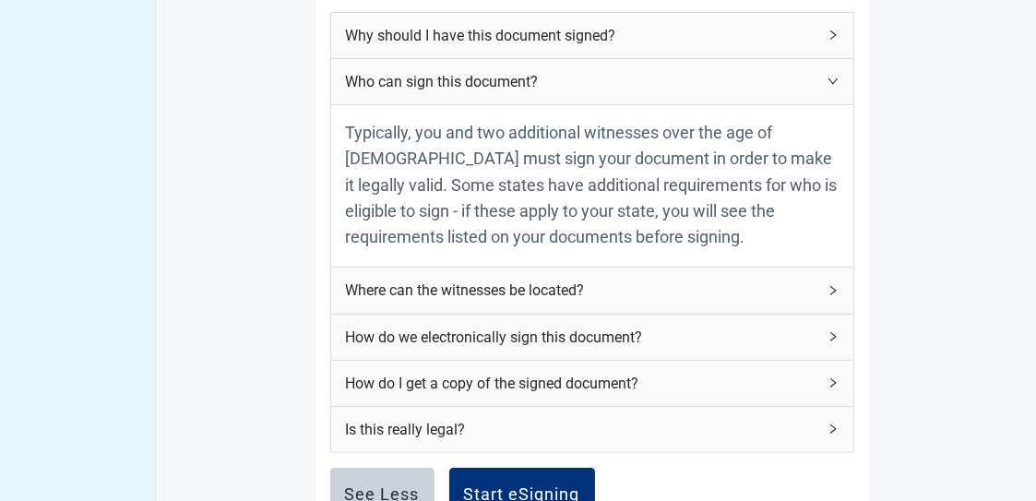
click at [823, 342] on div "How do we electronically sign this document?" at bounding box center [592, 336] width 522 height 45
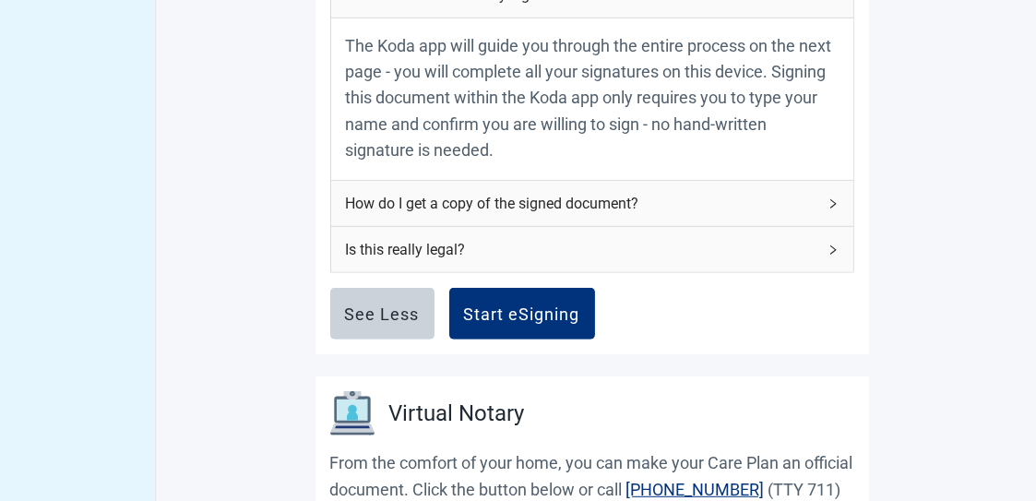
scroll to position [1368, 0]
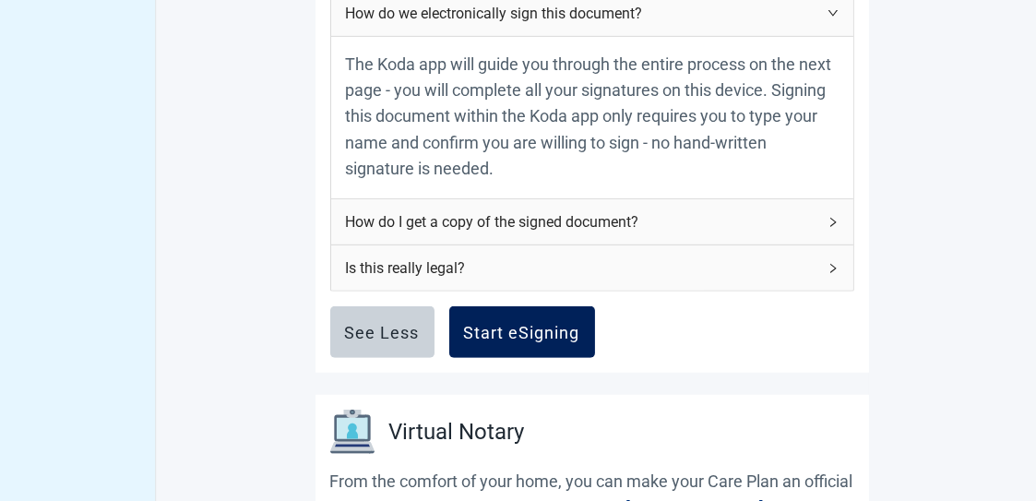
click at [519, 332] on div "Start eSigning" at bounding box center [522, 332] width 116 height 18
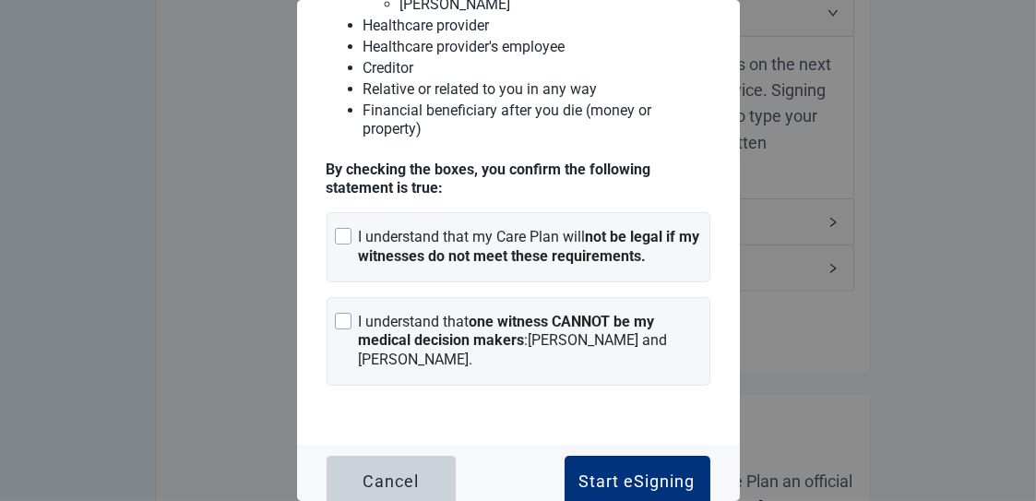
scroll to position [340, 0]
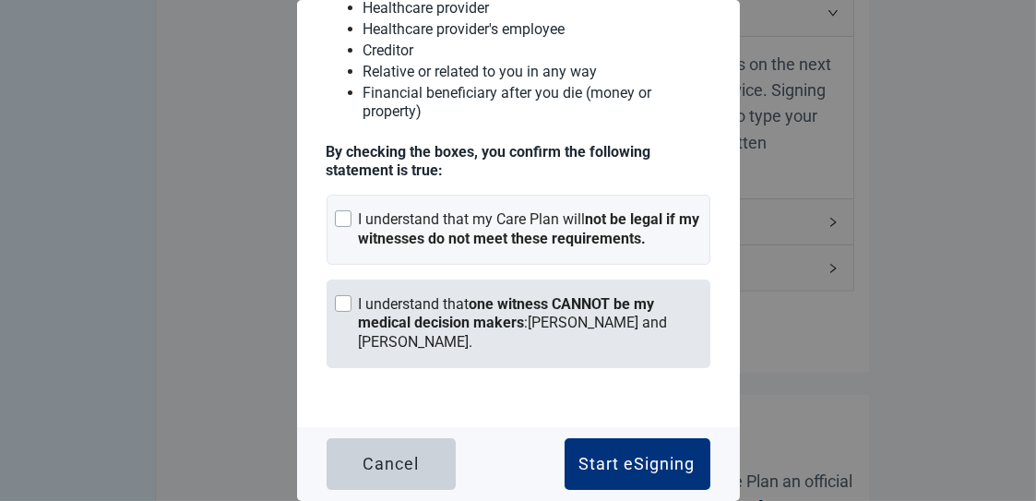
click at [347, 304] on div at bounding box center [343, 303] width 17 height 17
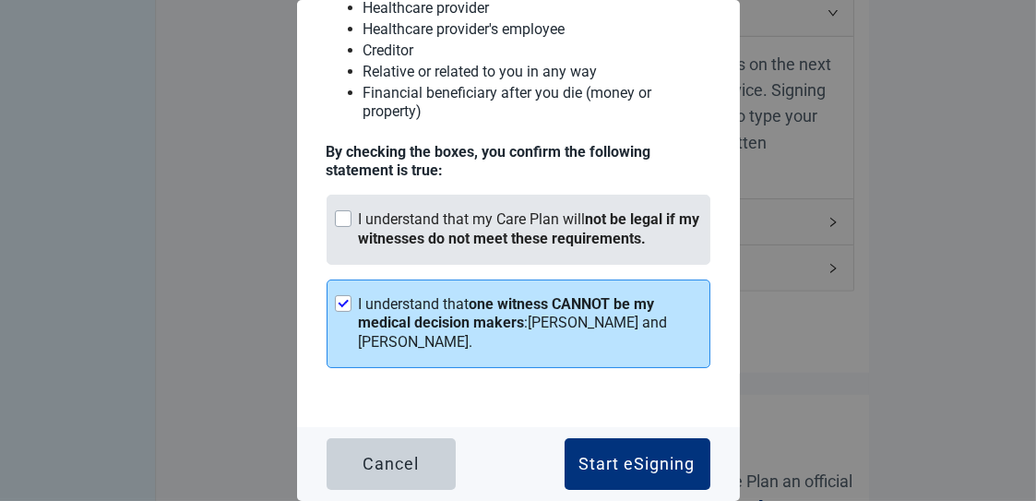
click at [347, 217] on div at bounding box center [343, 218] width 17 height 17
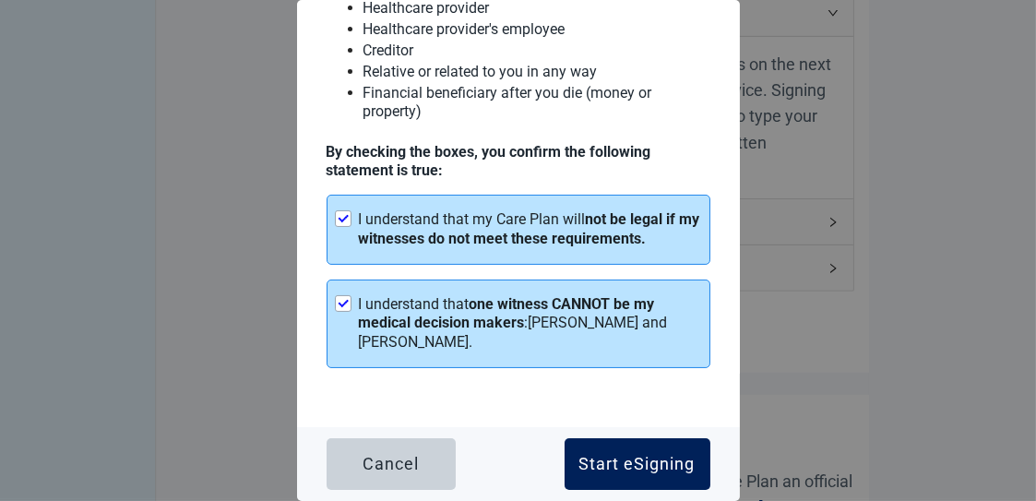
click at [612, 456] on div "Start eSigning" at bounding box center [637, 464] width 116 height 18
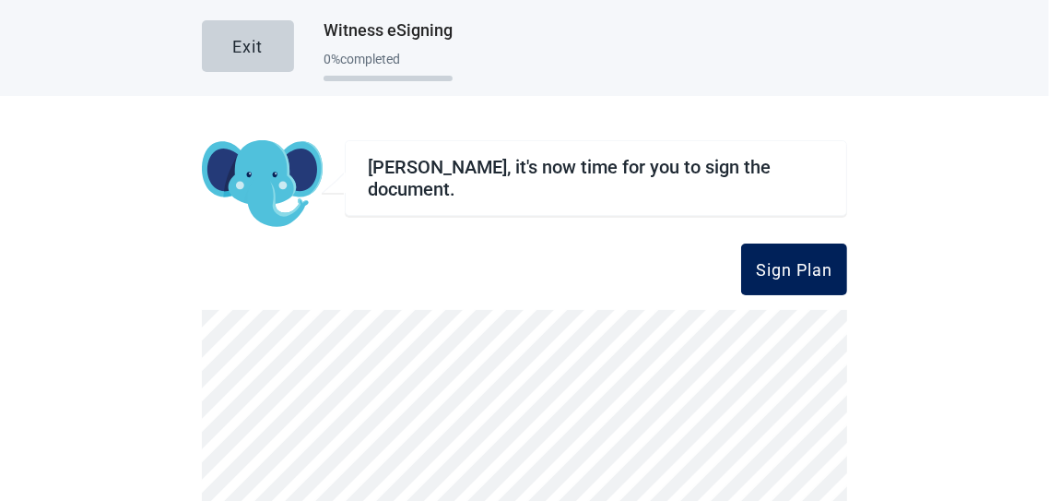
click at [771, 268] on div "Sign Plan" at bounding box center [794, 269] width 77 height 18
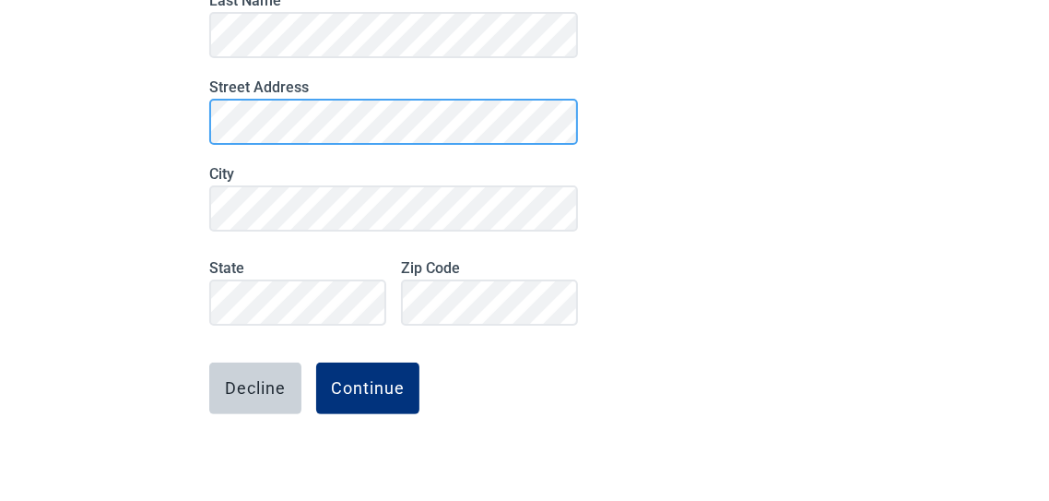
scroll to position [330, 0]
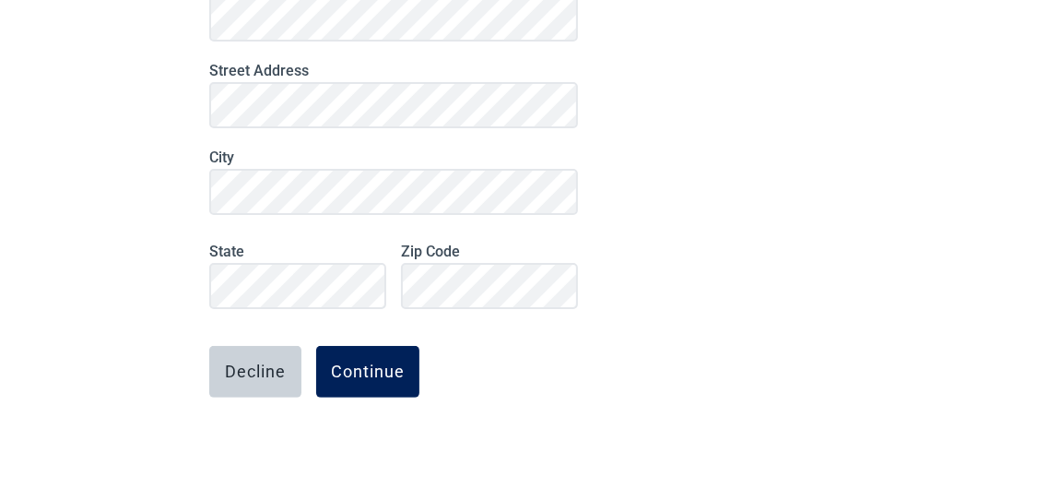
click at [348, 375] on div "Continue" at bounding box center [368, 371] width 74 height 18
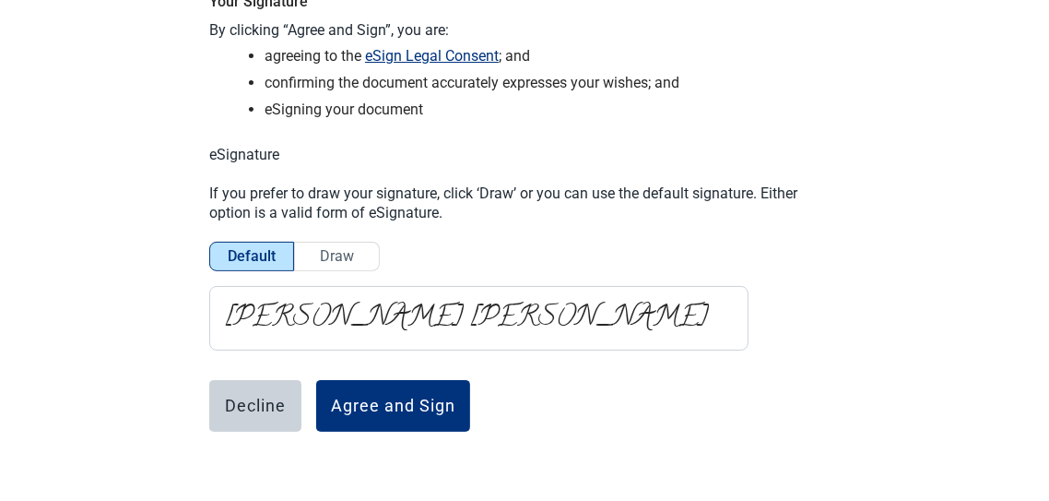
scroll to position [192, 0]
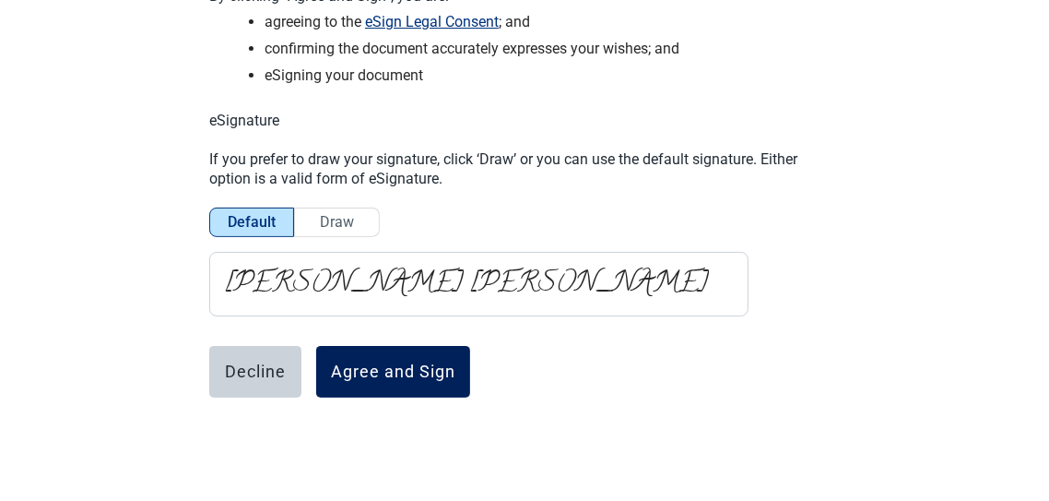
click at [387, 373] on div "Agree and Sign" at bounding box center [393, 371] width 124 height 18
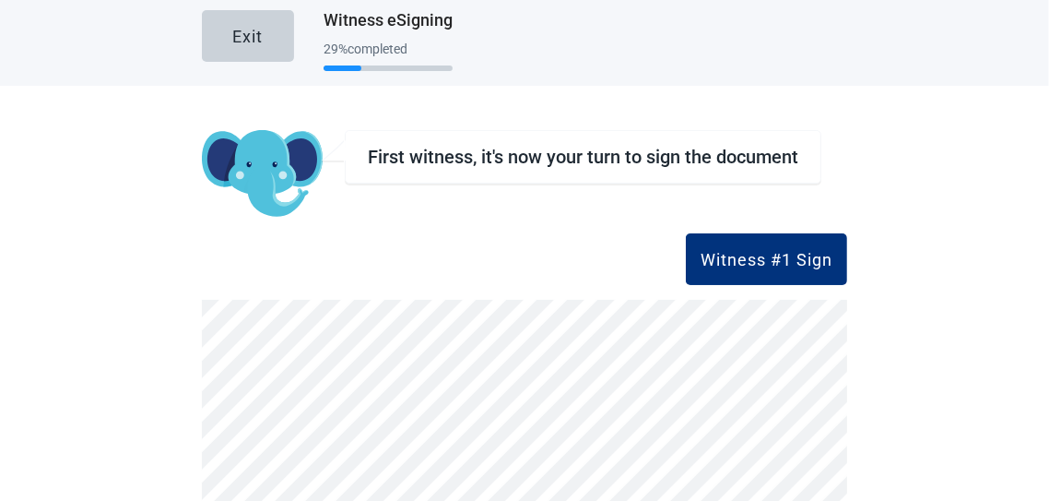
scroll to position [0, 0]
